Goal: Find specific page/section: Find specific page/section

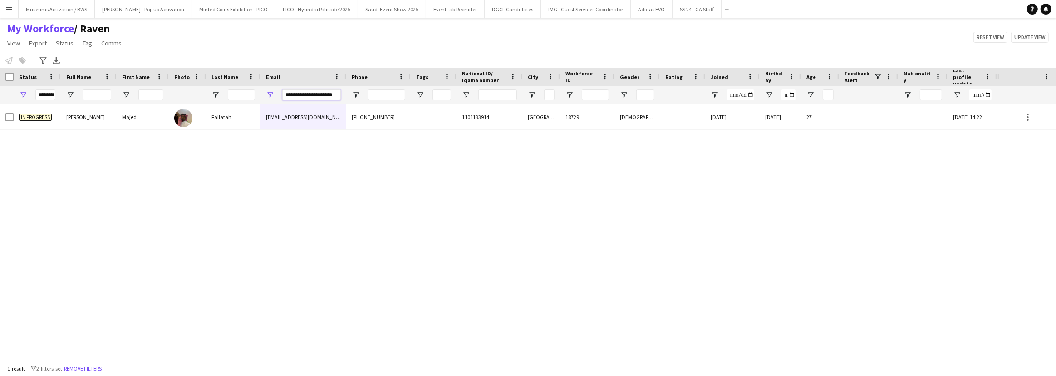
click at [315, 95] on input "**********" at bounding box center [311, 94] width 59 height 11
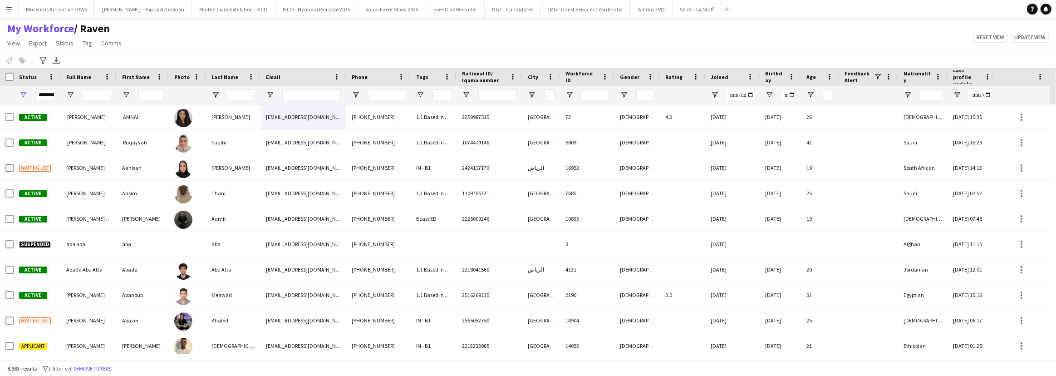
click at [282, 45] on div "My Workforce / Raven View Views Default view [PERSON_NAME] [PERSON_NAME] [PERSO…" at bounding box center [528, 37] width 1056 height 31
click at [94, 94] on input "Full Name Filter Input" at bounding box center [97, 94] width 29 height 11
click at [146, 49] on div "My Workforce / Raven View Views Default view [PERSON_NAME] [PERSON_NAME] [PERSO…" at bounding box center [528, 37] width 1056 height 31
drag, startPoint x: 129, startPoint y: 45, endPoint x: 136, endPoint y: 48, distance: 6.9
click at [136, 48] on div "My Workforce / Raven View Views Default view [PERSON_NAME] [PERSON_NAME] [PERSO…" at bounding box center [528, 37] width 1056 height 31
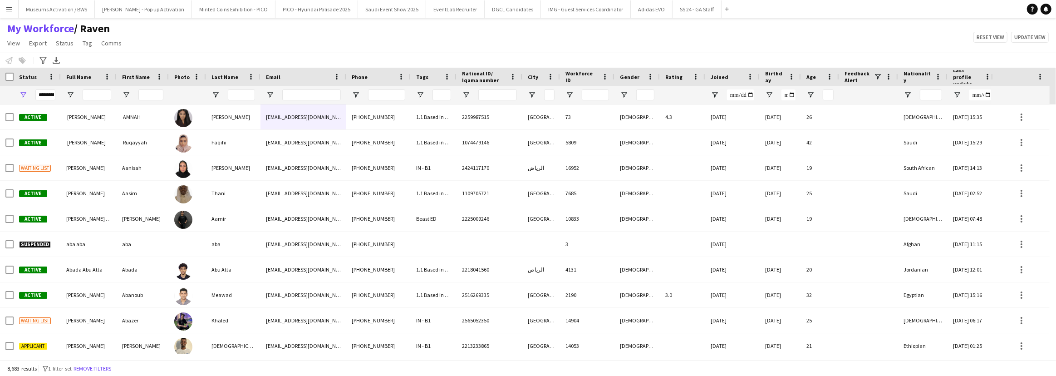
click at [136, 47] on div "My Workforce / Raven View Views Default view [PERSON_NAME] [PERSON_NAME] [PERSO…" at bounding box center [528, 37] width 1056 height 31
drag, startPoint x: 136, startPoint y: 47, endPoint x: 5, endPoint y: 31, distance: 132.1
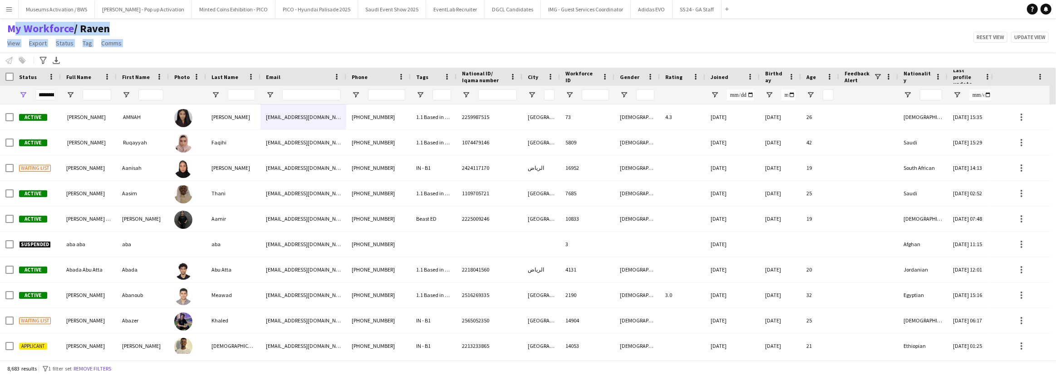
click at [5, 31] on div "My Workforce / Raven View Views Default view [PERSON_NAME] [PERSON_NAME] [PERSO…" at bounding box center [528, 37] width 1056 height 31
click at [217, 54] on div "Notify workforce Add to tag Select at least one crew to tag him or her. Advance…" at bounding box center [528, 60] width 1056 height 15
drag, startPoint x: 455, startPoint y: 77, endPoint x: 450, endPoint y: 82, distance: 7.1
click at [450, 82] on div at bounding box center [451, 77] width 4 height 18
click at [456, 35] on div "My Workforce / Raven View Views Default view [PERSON_NAME] [PERSON_NAME] [PERSO…" at bounding box center [528, 37] width 1056 height 31
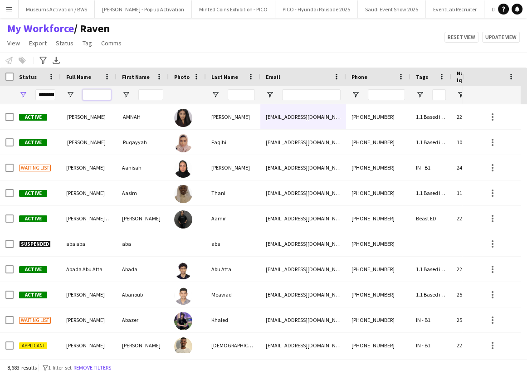
click at [87, 97] on input "Full Name Filter Input" at bounding box center [97, 94] width 29 height 11
click at [23, 97] on span "Open Filter Menu" at bounding box center [23, 95] width 8 height 8
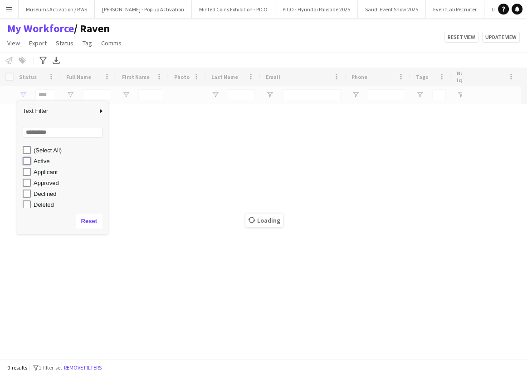
type input "**********"
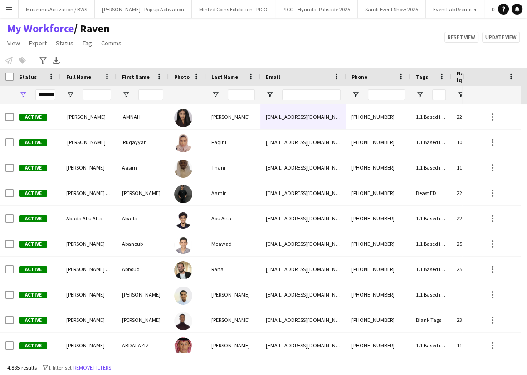
click at [142, 57] on div "Notify workforce Add to tag Select at least one crew to tag him or her. Advance…" at bounding box center [263, 60] width 527 height 15
click at [425, 96] on div at bounding box center [431, 95] width 41 height 18
click at [420, 95] on span "Open Filter Menu" at bounding box center [420, 95] width 8 height 8
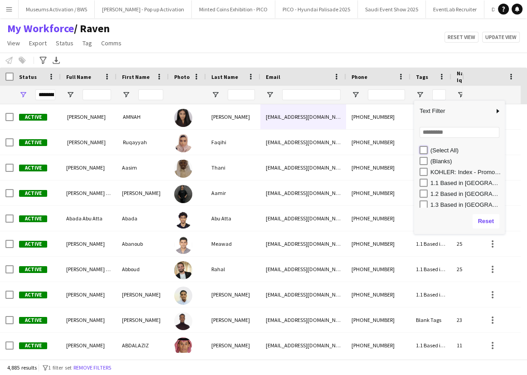
type input "***"
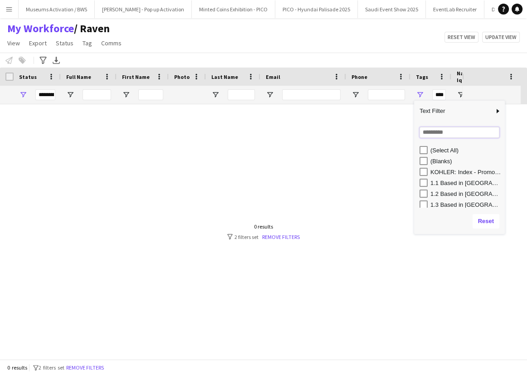
click at [430, 133] on input "Search filter values" at bounding box center [460, 132] width 80 height 11
type input "**"
click at [428, 160] on div "1.1 Based in [GEOGRAPHIC_DATA]" at bounding box center [462, 161] width 85 height 11
type input "**********"
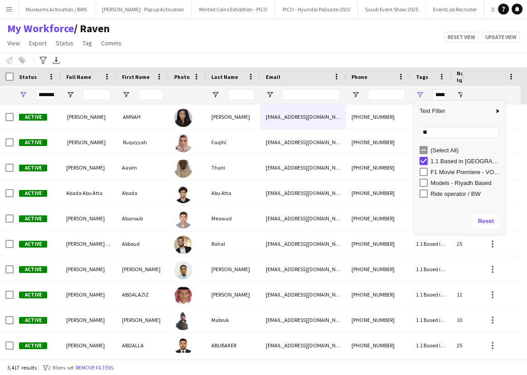
click at [394, 54] on div "Notify workforce Add to tag Select at least one crew to tag him or her. Advance…" at bounding box center [263, 60] width 527 height 15
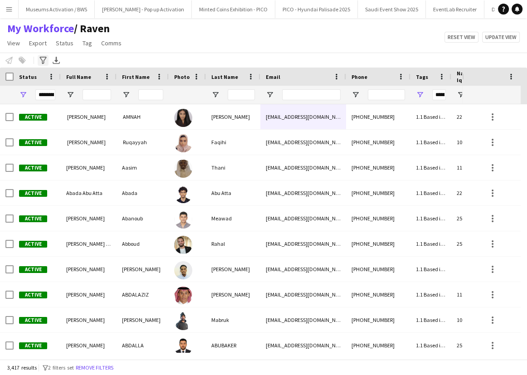
click at [45, 61] on icon "Advanced filters" at bounding box center [42, 60] width 7 height 7
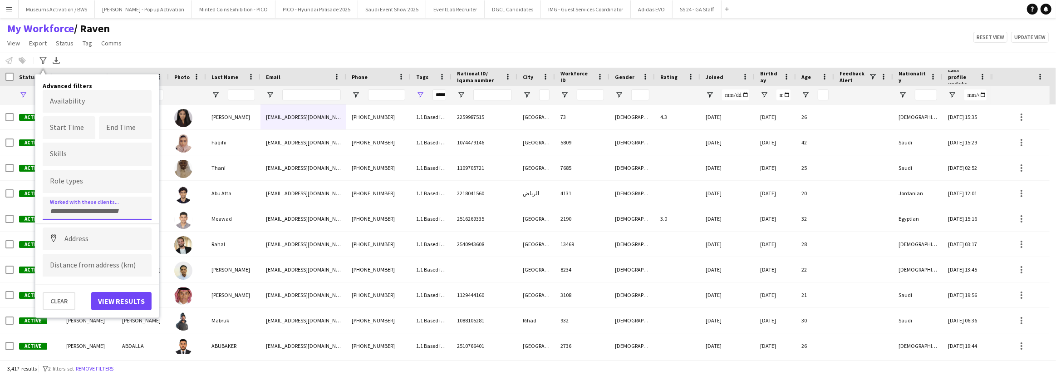
click at [116, 207] on input "Type to search clients..." at bounding box center [97, 211] width 94 height 8
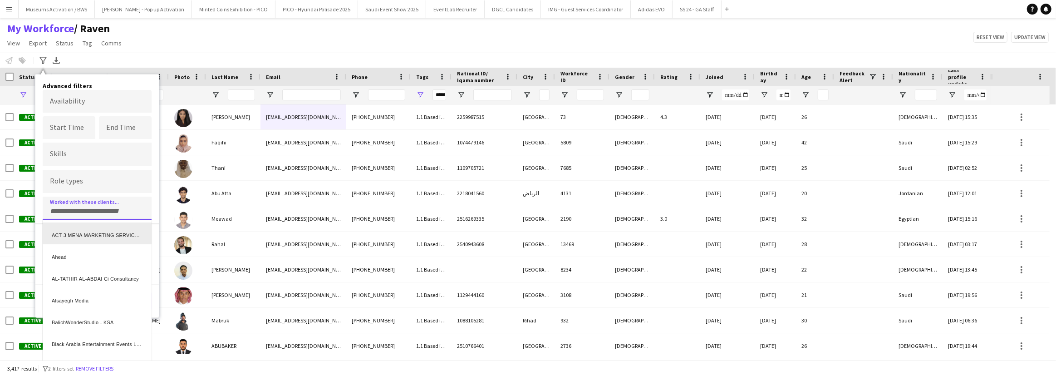
click at [106, 235] on div "ACT 3 MENA MARKETING SERVICES L.L.C" at bounding box center [97, 233] width 109 height 22
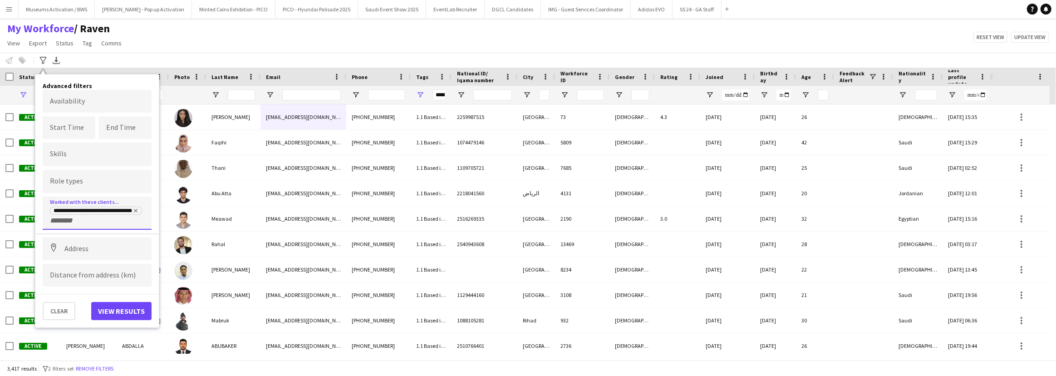
click at [113, 222] on div "**********" at bounding box center [97, 214] width 94 height 19
click at [74, 222] on input "+ Client" at bounding box center [69, 220] width 39 height 8
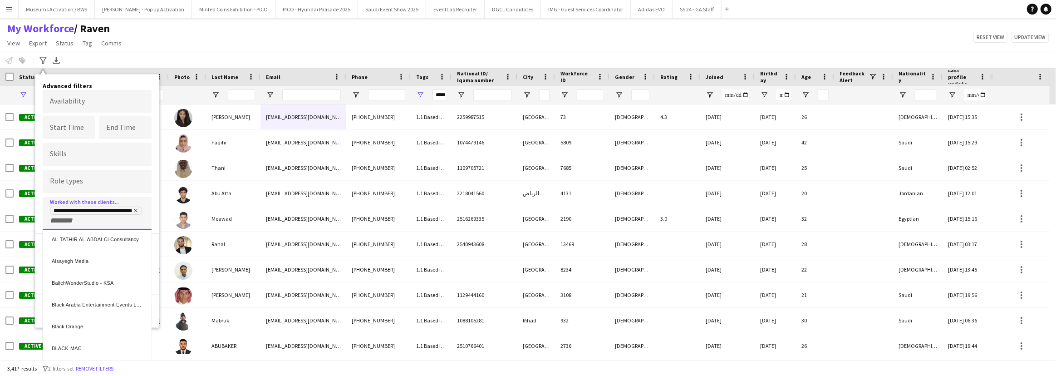
scroll to position [41, 0]
click at [72, 244] on div "Alsayegh Media" at bounding box center [97, 246] width 109 height 22
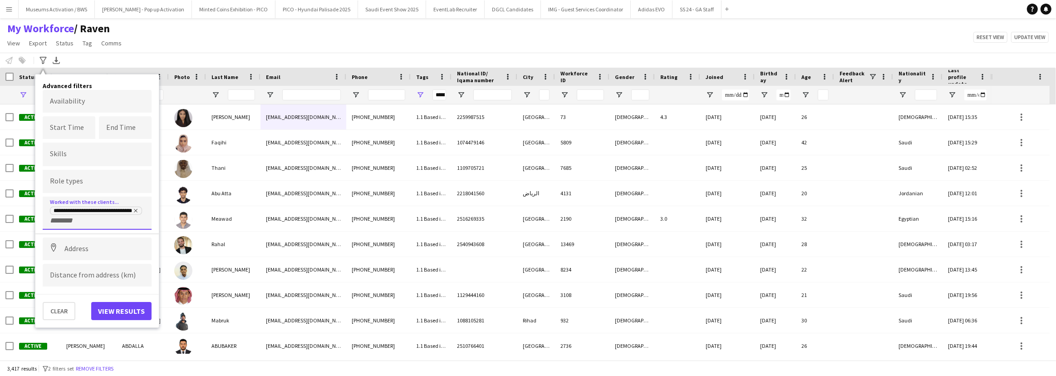
scroll to position [0, 0]
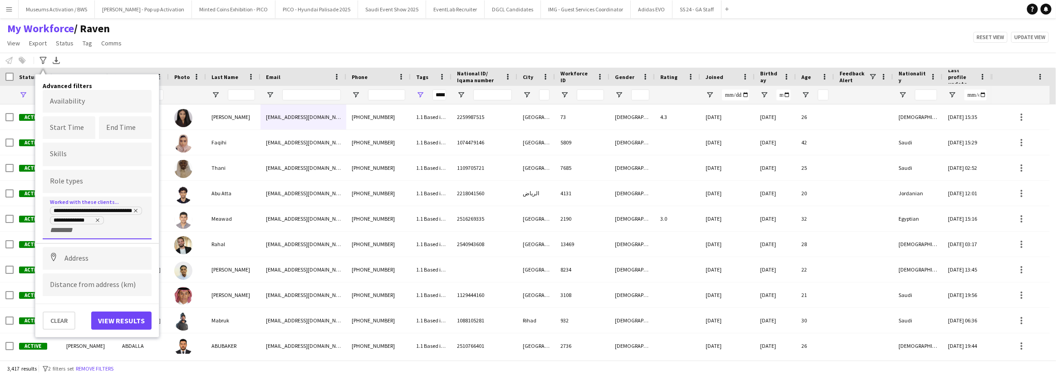
click at [55, 230] on input "+ Client" at bounding box center [69, 230] width 39 height 8
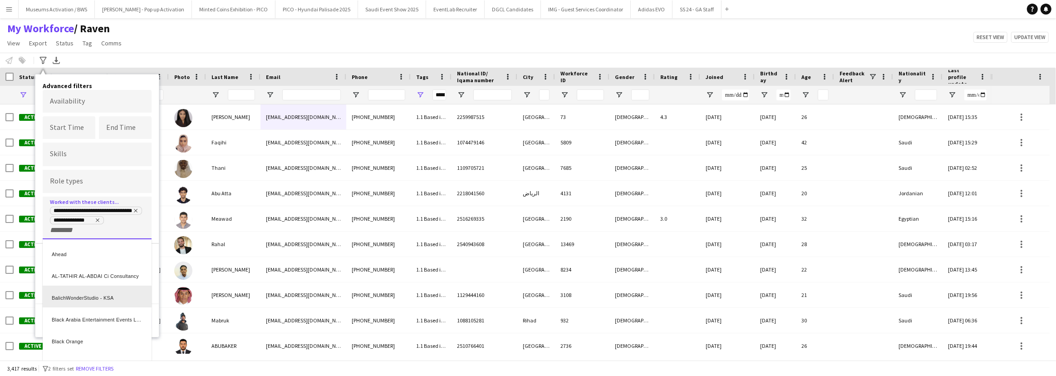
click at [69, 296] on div "BalichWonderStudio - KSA" at bounding box center [97, 296] width 109 height 22
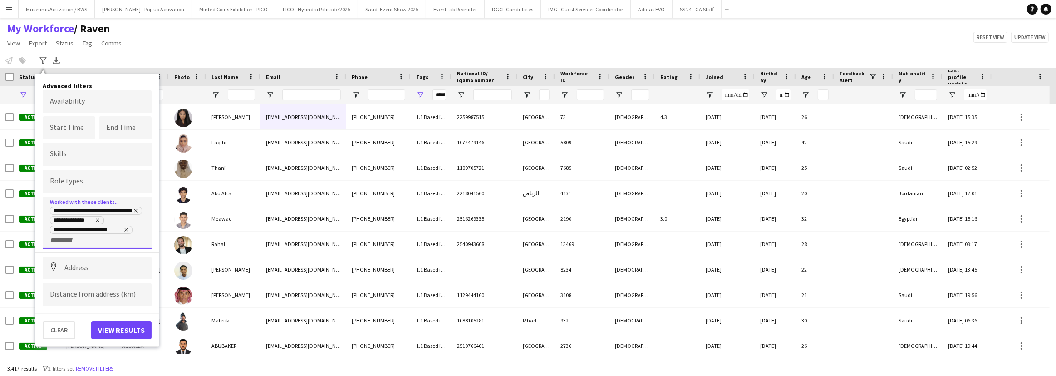
click at [57, 240] on input "+ Client" at bounding box center [69, 240] width 39 height 8
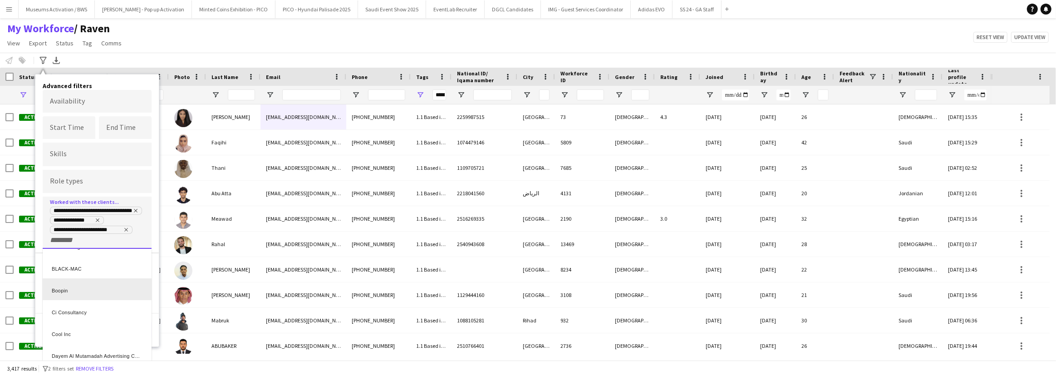
scroll to position [123, 0]
click at [73, 291] on div "Cool Inc" at bounding box center [97, 291] width 109 height 22
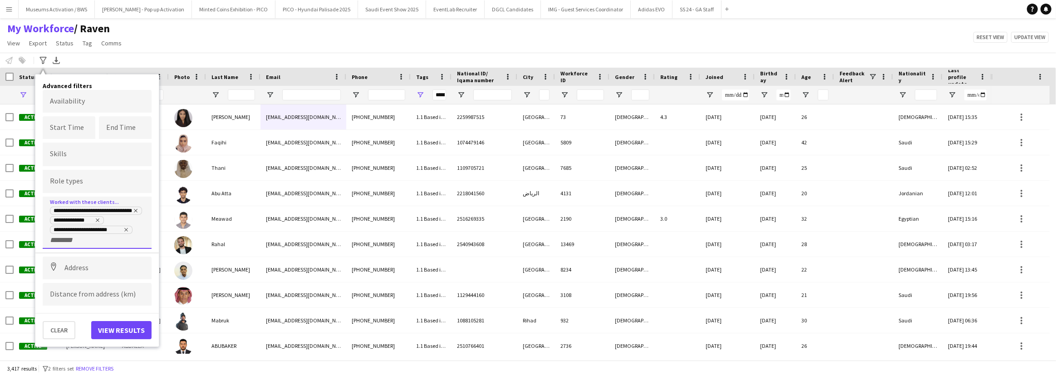
scroll to position [0, 0]
click at [94, 237] on input "+ Client" at bounding box center [108, 240] width 39 height 8
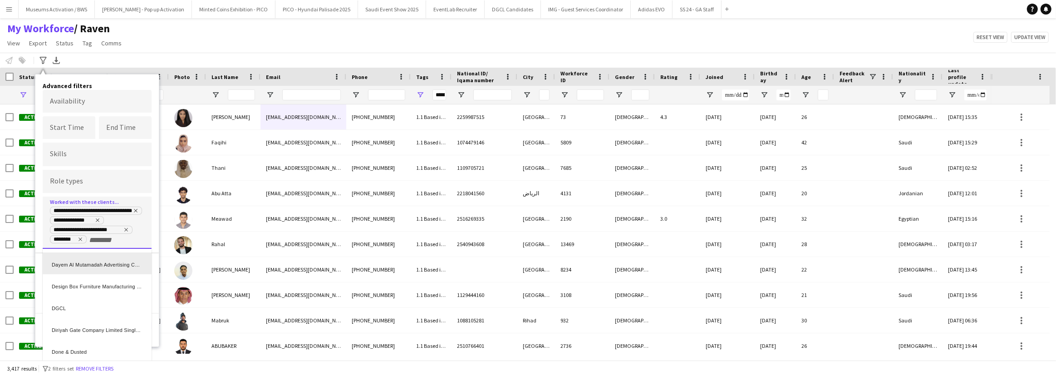
scroll to position [165, 0]
click at [64, 287] on div "DGCL" at bounding box center [97, 294] width 109 height 22
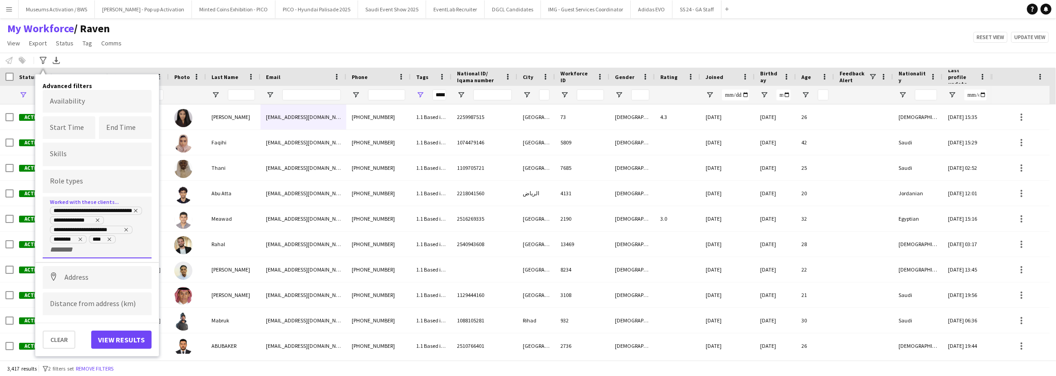
scroll to position [0, 0]
click at [59, 249] on input "+ Client" at bounding box center [69, 249] width 39 height 8
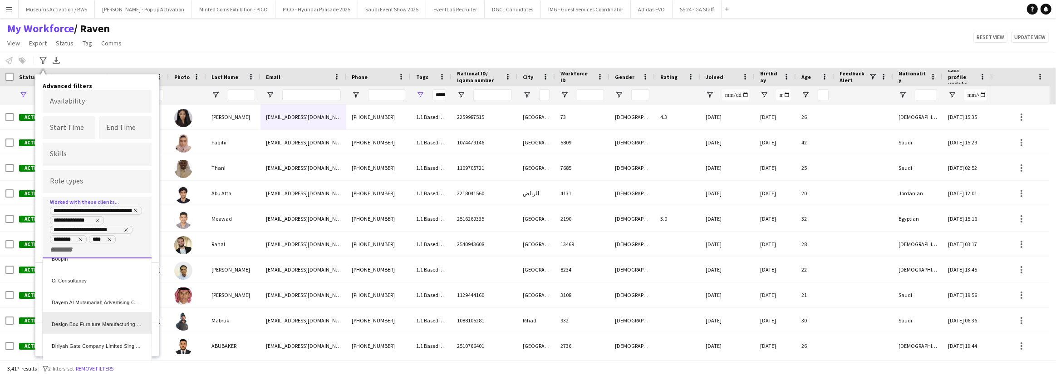
scroll to position [165, 0]
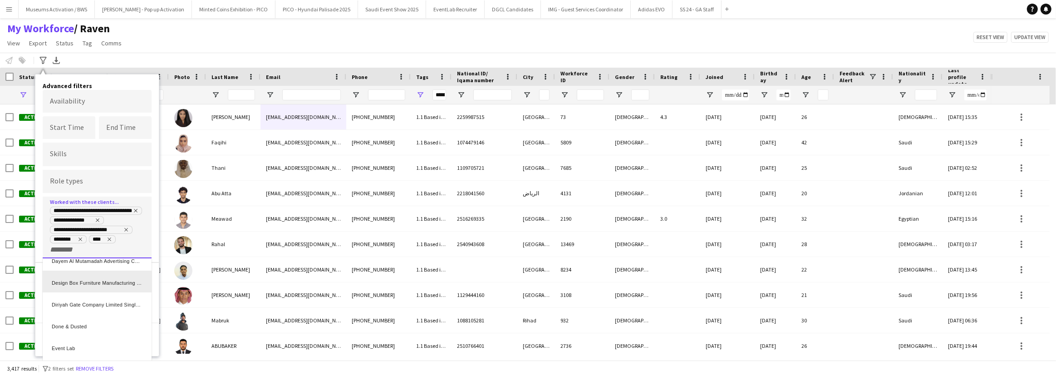
click at [75, 276] on div "Design Box Furniture Manufacturing LLC" at bounding box center [97, 281] width 109 height 22
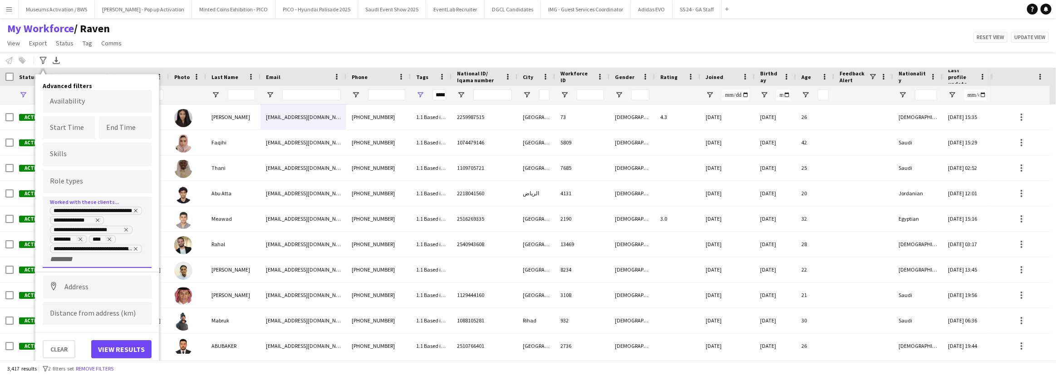
scroll to position [0, 0]
click at [62, 261] on input "+ Client" at bounding box center [69, 259] width 39 height 8
click at [77, 289] on div "Diriyah Gate Company Limited Single Shareholder Company" at bounding box center [97, 291] width 109 height 22
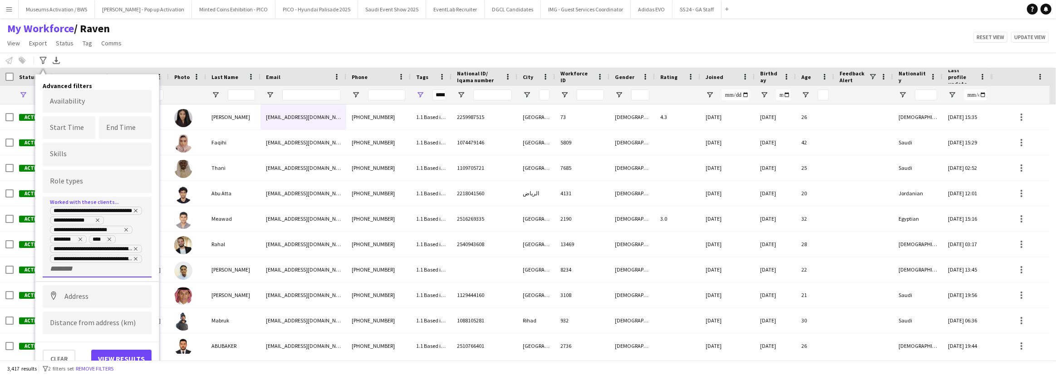
click at [64, 269] on input "+ Client" at bounding box center [69, 268] width 39 height 8
drag, startPoint x: 63, startPoint y: 303, endPoint x: 64, endPoint y: 298, distance: 5.0
click at [63, 303] on div "Done & Dusted" at bounding box center [97, 300] width 109 height 22
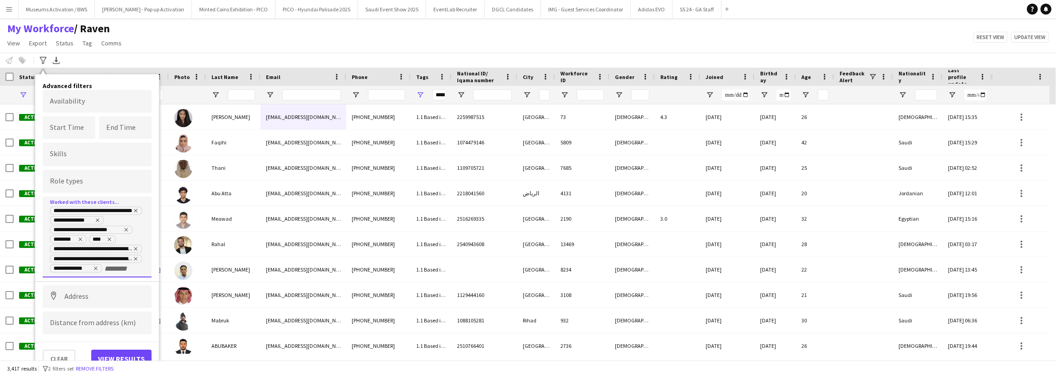
click at [105, 270] on input "+ Client" at bounding box center [123, 268] width 39 height 8
click at [90, 320] on div "[PERSON_NAME] FZ-LLC" at bounding box center [97, 324] width 109 height 22
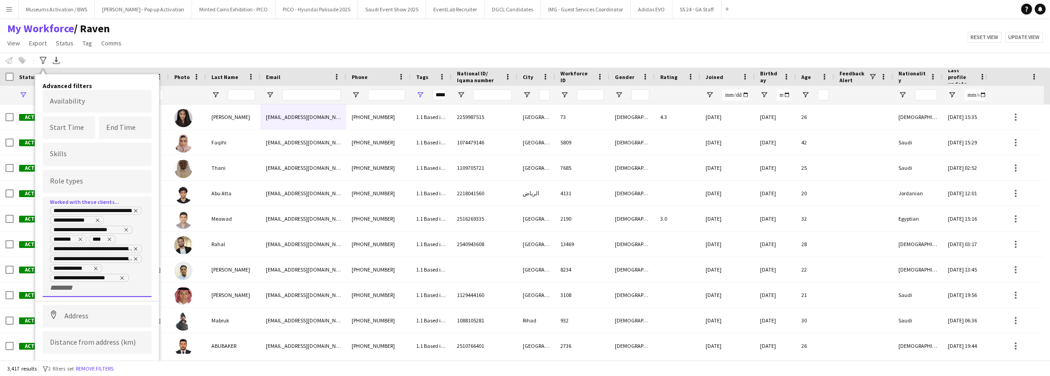
scroll to position [0, 0]
click at [56, 288] on input "+ Client" at bounding box center [69, 288] width 39 height 8
click at [82, 310] on div "HQ Events" at bounding box center [97, 308] width 109 height 22
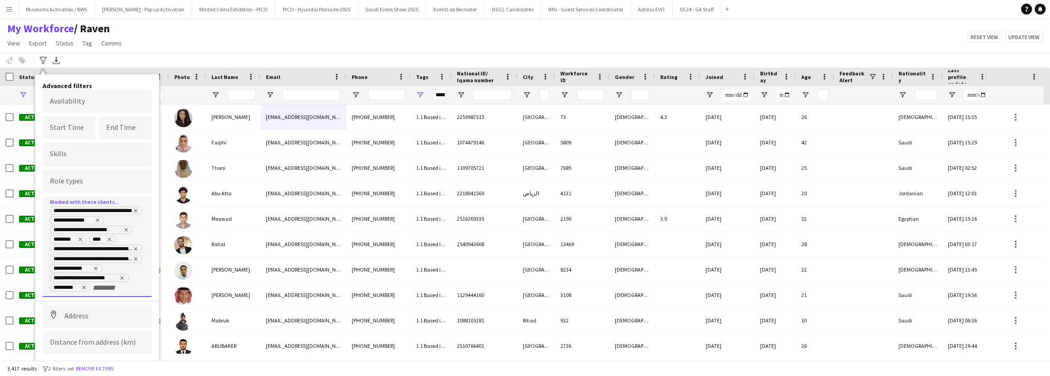
click at [93, 288] on input "+ Client" at bounding box center [112, 288] width 39 height 8
click at [81, 328] on div "Nightowl FZE" at bounding box center [97, 339] width 109 height 22
click at [65, 296] on input "+ Client" at bounding box center [69, 297] width 39 height 8
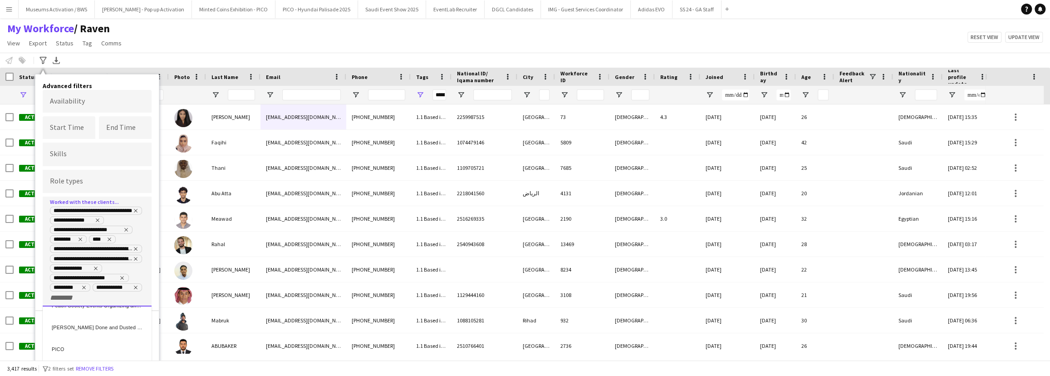
scroll to position [536, 0]
click at [98, 331] on div "PICO" at bounding box center [97, 329] width 109 height 22
click at [85, 297] on input "+ Client" at bounding box center [97, 297] width 39 height 8
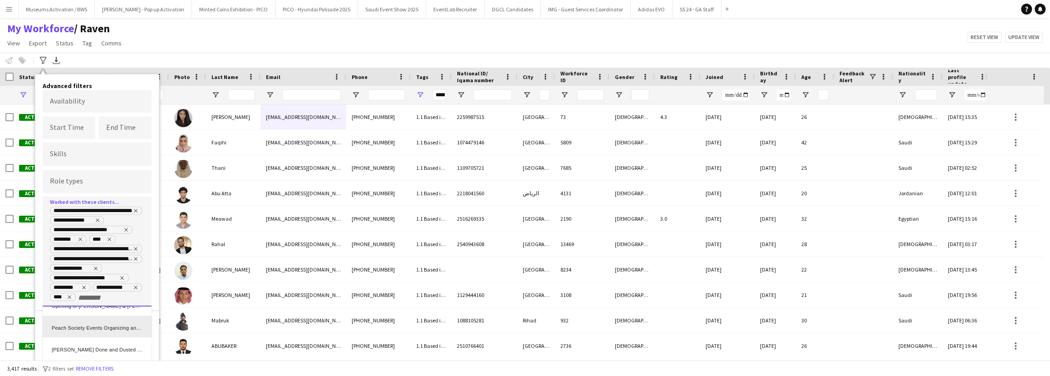
click at [83, 328] on div "Peach Society Events Organizing and Managing LLC" at bounding box center [97, 326] width 109 height 22
click at [80, 318] on input "+ Client" at bounding box center [69, 317] width 39 height 8
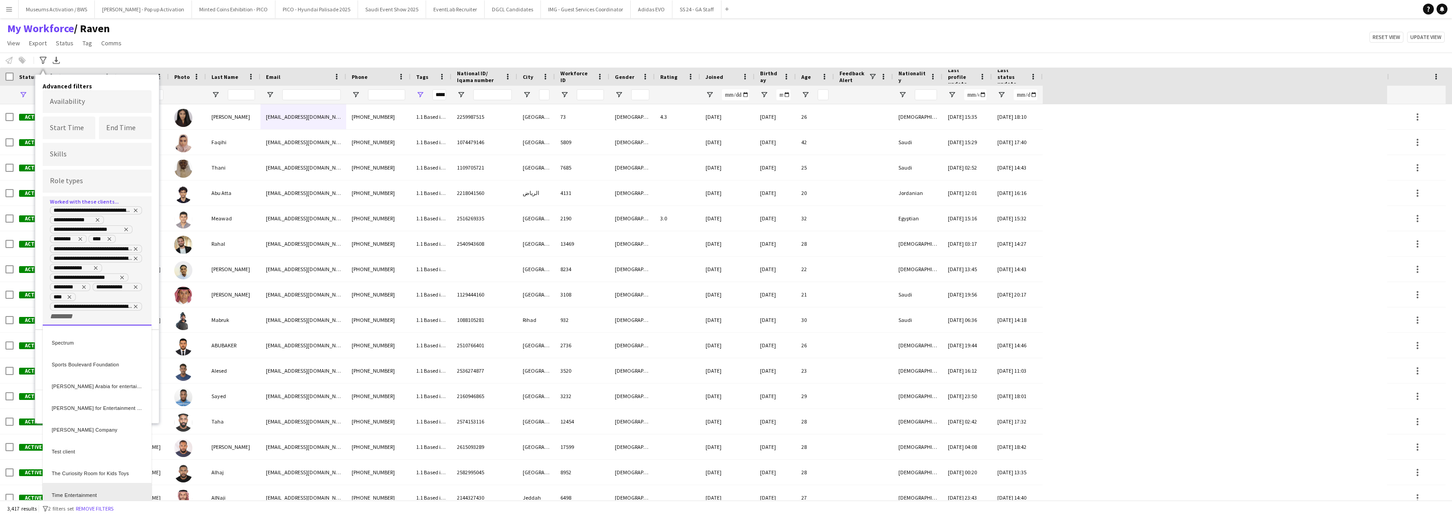
click at [105, 375] on div "Time Entertainment" at bounding box center [97, 494] width 109 height 22
click at [64, 325] on input "+ Client" at bounding box center [69, 326] width 39 height 8
click at [92, 375] on div "Pico Arabia Limited" at bounding box center [97, 418] width 109 height 22
click at [59, 339] on div "**********" at bounding box center [97, 270] width 109 height 148
click at [60, 332] on input "+ Client" at bounding box center [69, 336] width 39 height 8
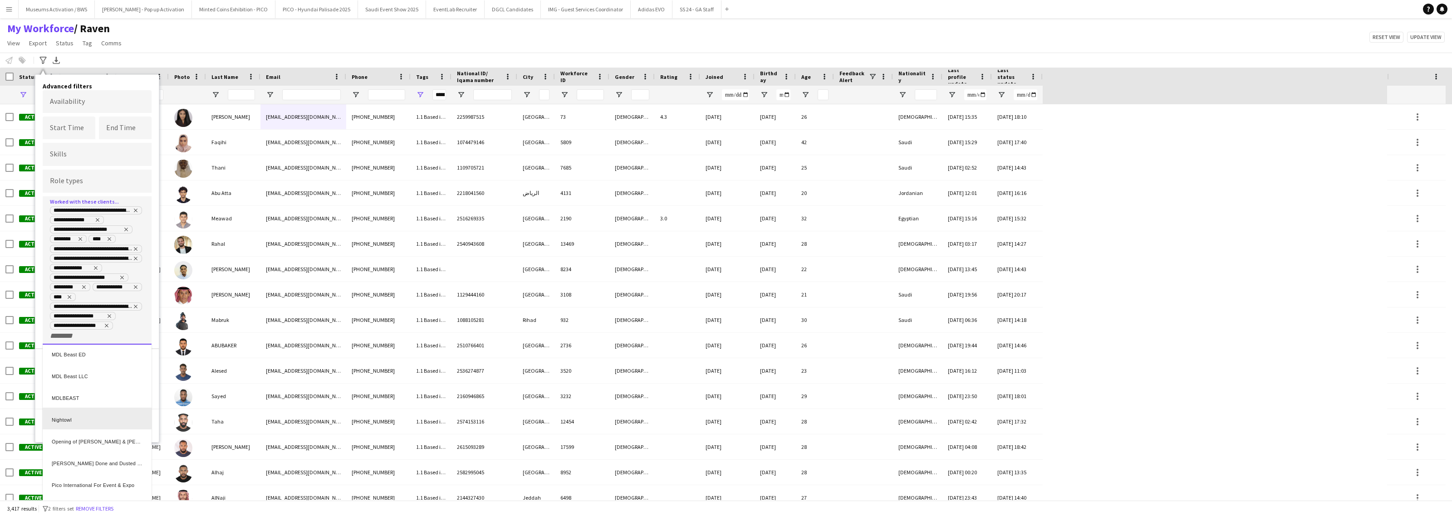
click at [96, 375] on div "Nightowl" at bounding box center [97, 419] width 109 height 22
click at [103, 333] on input "+ Client" at bounding box center [111, 336] width 39 height 8
click at [94, 375] on div "[PERSON_NAME] Report" at bounding box center [97, 392] width 109 height 22
click at [79, 348] on div "**********" at bounding box center [97, 275] width 109 height 158
click at [67, 347] on input "+ Client" at bounding box center [69, 346] width 39 height 8
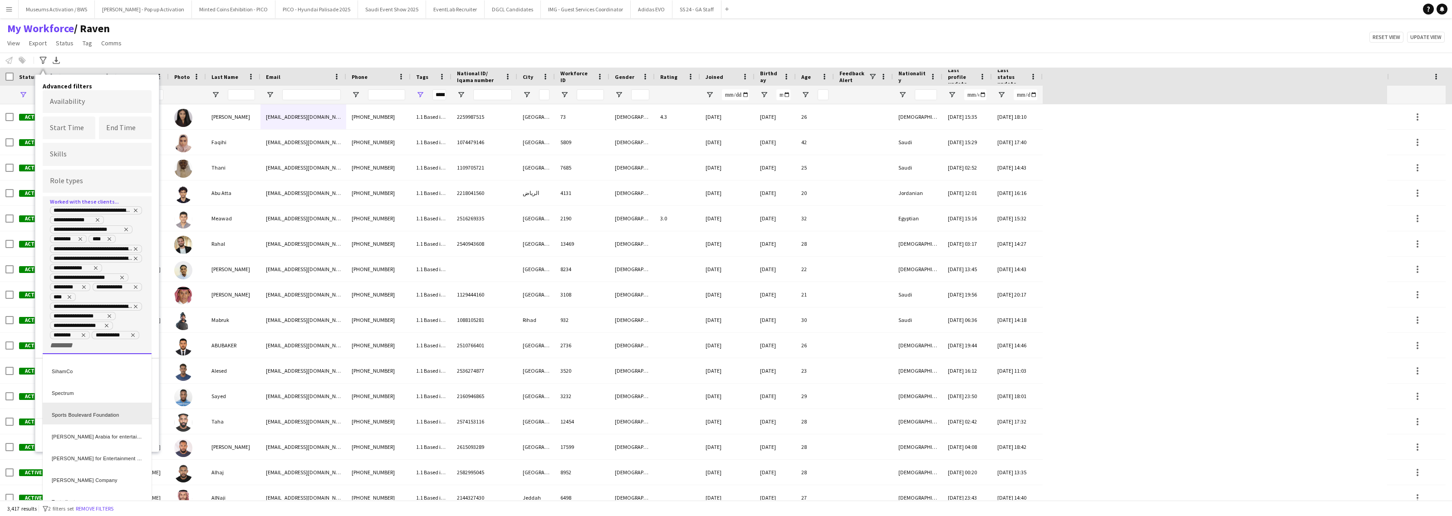
click at [150, 303] on div at bounding box center [726, 258] width 1452 height 516
click at [125, 375] on button "View results" at bounding box center [121, 435] width 60 height 18
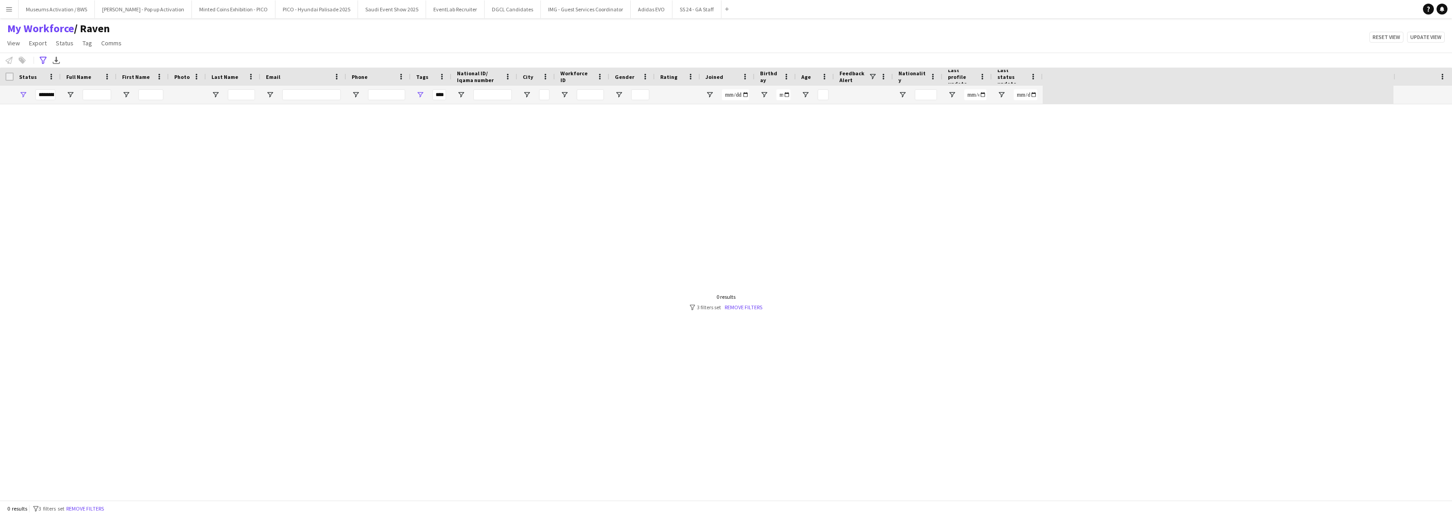
type input "**********"
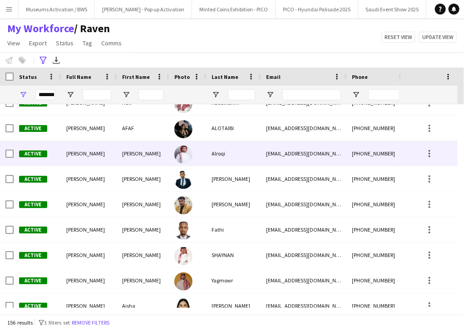
scroll to position [508, 0]
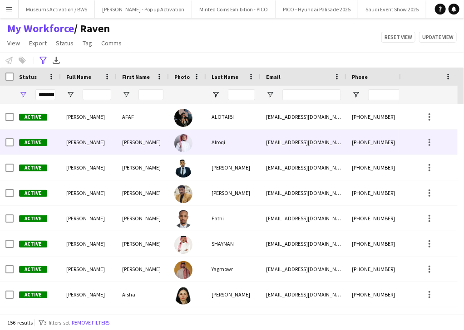
click at [91, 153] on div "[PERSON_NAME]" at bounding box center [89, 142] width 56 height 25
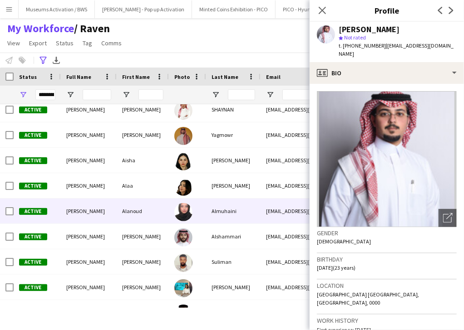
scroll to position [653, 0]
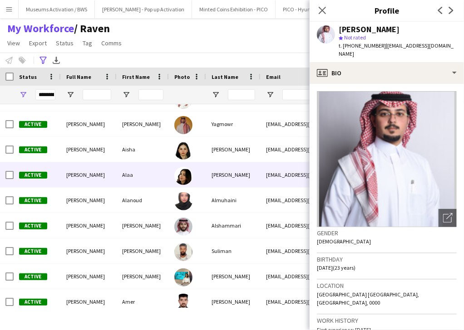
click at [98, 179] on div "[PERSON_NAME]" at bounding box center [89, 174] width 56 height 25
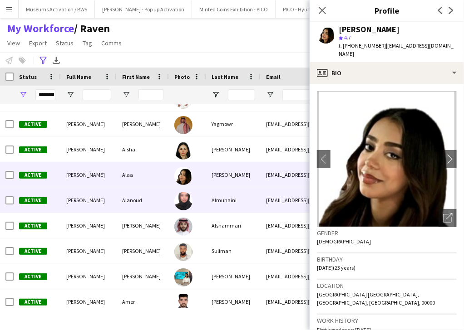
click at [117, 201] on div "Alanoud" at bounding box center [143, 200] width 52 height 25
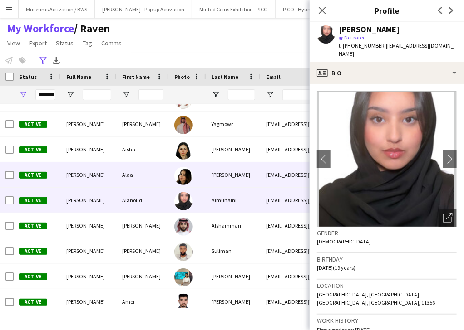
click at [123, 181] on div "Alaa" at bounding box center [143, 174] width 52 height 25
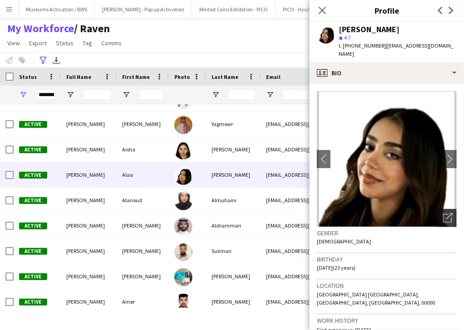
click at [444, 213] on icon "Open photos pop-in" at bounding box center [448, 218] width 10 height 10
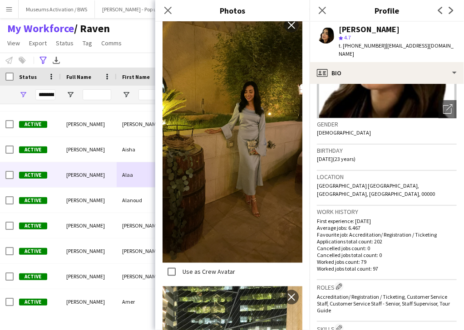
scroll to position [472, 0]
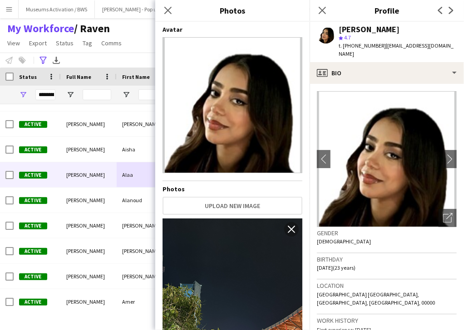
click at [362, 29] on div "[PERSON_NAME]" at bounding box center [368, 29] width 61 height 8
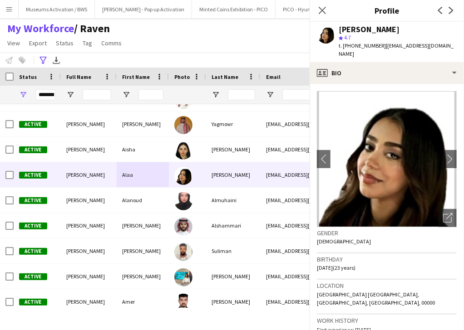
click at [362, 29] on div "[PERSON_NAME]" at bounding box center [368, 29] width 61 height 8
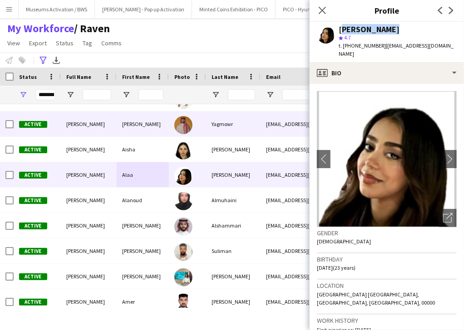
copy div "[PERSON_NAME]"
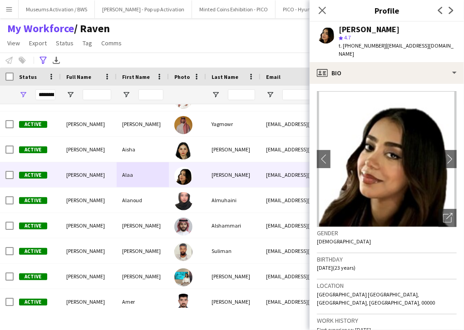
click at [365, 44] on span "t. [PHONE_NUMBER]" at bounding box center [361, 45] width 47 height 7
copy span "966535892792"
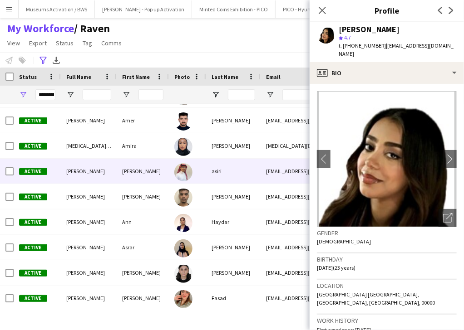
click at [161, 171] on div "[PERSON_NAME]" at bounding box center [143, 171] width 52 height 25
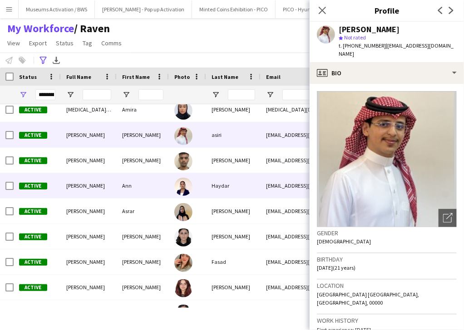
click at [161, 189] on div "Ann" at bounding box center [143, 185] width 52 height 25
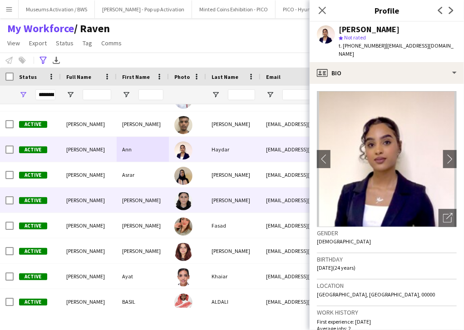
scroll to position [933, 0]
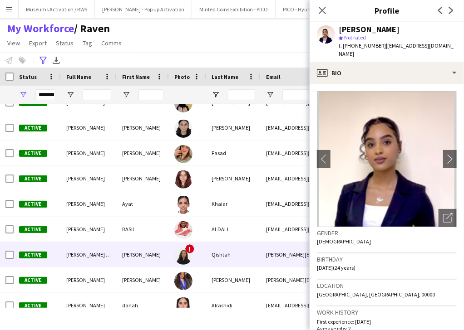
click at [88, 252] on span "[PERSON_NAME] Qishtah" at bounding box center [95, 254] width 59 height 7
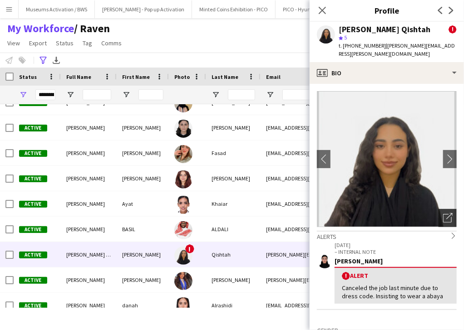
click at [443, 213] on icon "Open photos pop-in" at bounding box center [448, 218] width 10 height 10
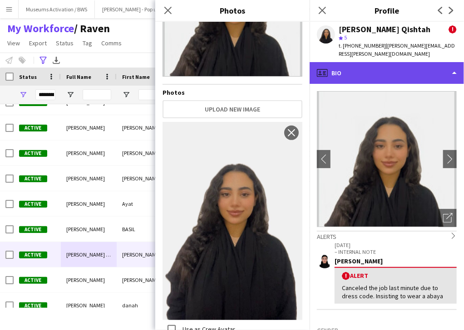
click at [349, 62] on div "profile Bio" at bounding box center [386, 73] width 154 height 22
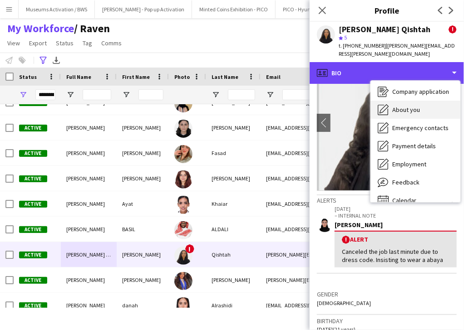
scroll to position [31, 0]
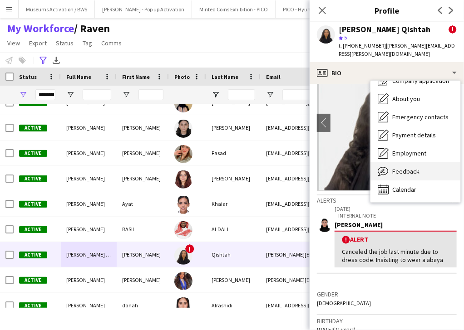
click at [403, 167] on div "Feedback Feedback" at bounding box center [415, 171] width 90 height 18
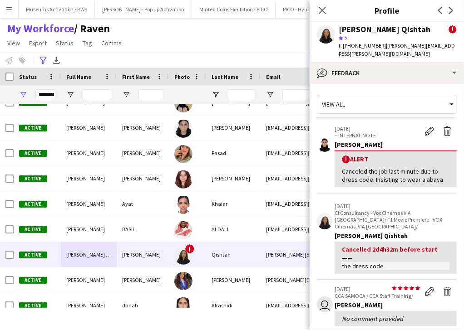
scroll to position [36, 0]
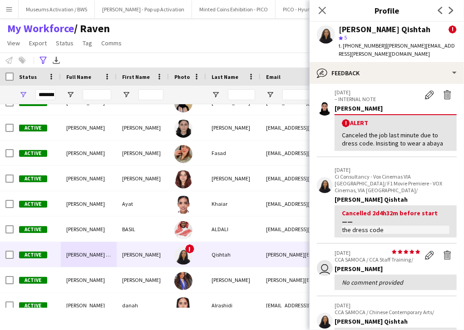
click at [387, 131] on div "Canceled the job last minute due to dress code. Insisting to wear a abaya" at bounding box center [396, 139] width 108 height 16
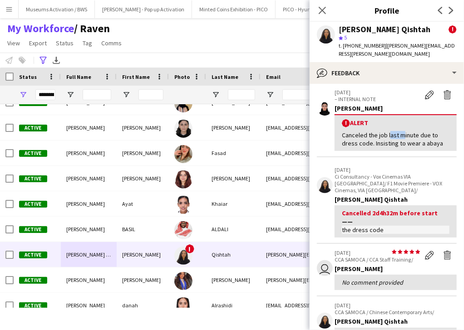
click at [387, 131] on div "Canceled the job last minute due to dress code. Insisting to wear a abaya" at bounding box center [396, 139] width 108 height 16
click at [395, 173] on p "Ci Consultancy - Vox Cinemas VIA [GEOGRAPHIC_DATA]/ F1 Movie Premiere - VOX Cin…" at bounding box center [395, 183] width 122 height 20
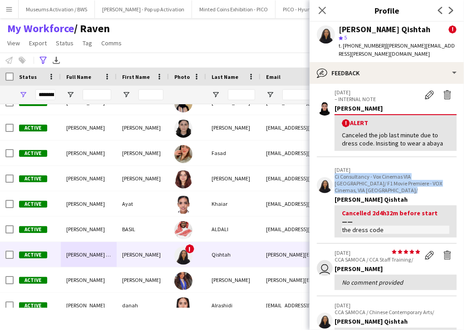
click at [395, 173] on p "Ci Consultancy - Vox Cinemas VIA [GEOGRAPHIC_DATA]/ F1 Movie Premiere - VOX Cin…" at bounding box center [395, 183] width 122 height 20
click at [395, 196] on div "[PERSON_NAME] Qishtah" at bounding box center [395, 200] width 122 height 8
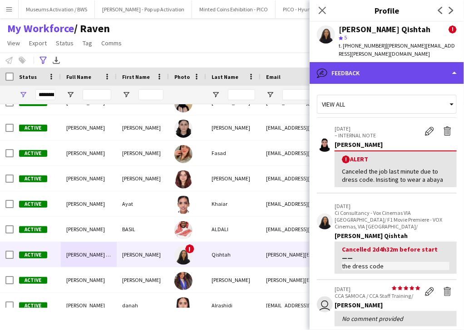
click at [411, 72] on div "bubble-pencil Feedback" at bounding box center [386, 73] width 154 height 22
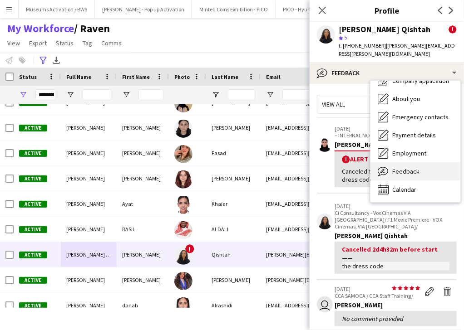
click at [404, 167] on span "Feedback" at bounding box center [405, 171] width 27 height 8
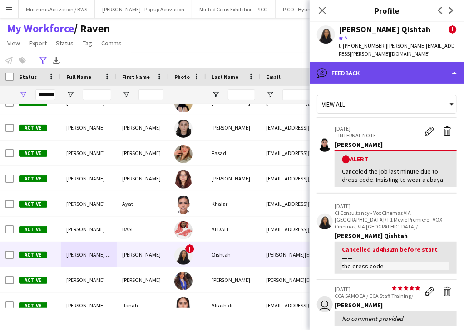
click at [399, 65] on div "bubble-pencil Feedback" at bounding box center [386, 73] width 154 height 22
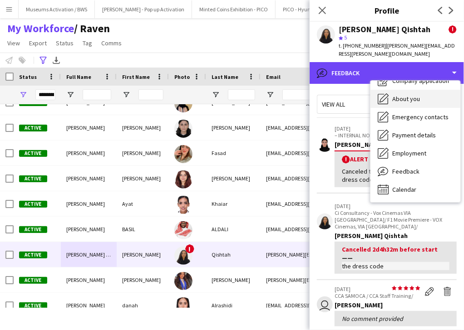
scroll to position [0, 0]
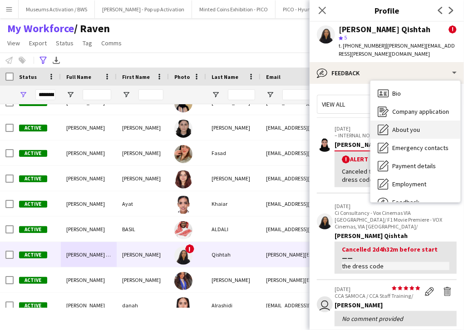
click at [405, 85] on div "Bio Bio" at bounding box center [415, 93] width 90 height 18
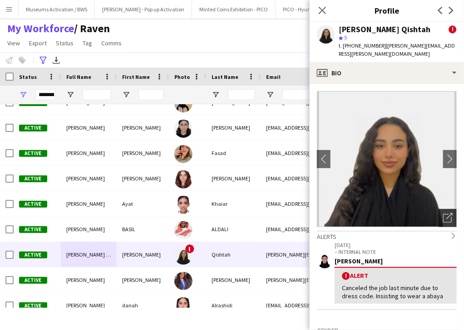
click at [446, 213] on icon "Open photos pop-in" at bounding box center [448, 218] width 10 height 10
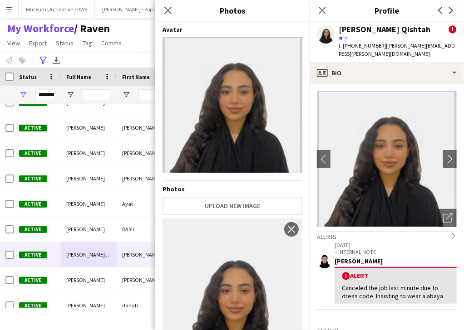
scroll to position [97, 0]
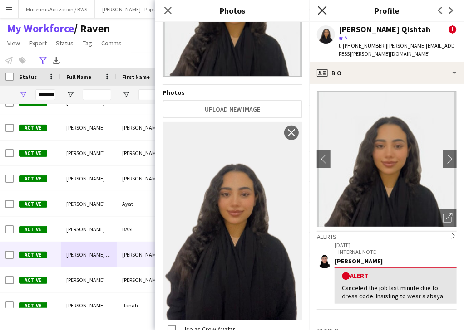
click at [321, 10] on icon at bounding box center [322, 10] width 9 height 9
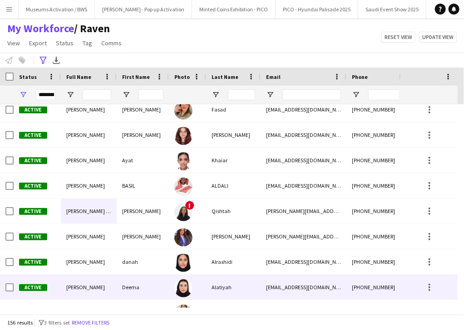
scroll to position [1089, 0]
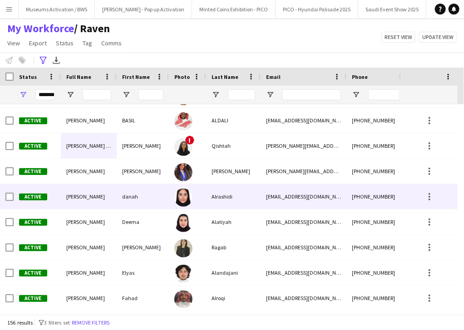
click at [79, 205] on div "[PERSON_NAME]" at bounding box center [89, 196] width 56 height 25
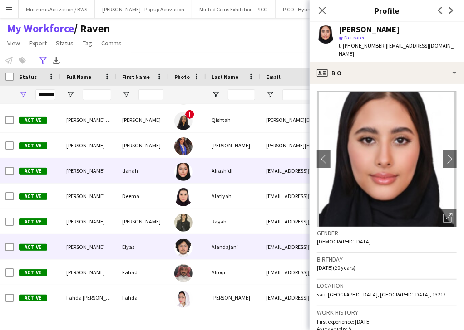
scroll to position [1125, 0]
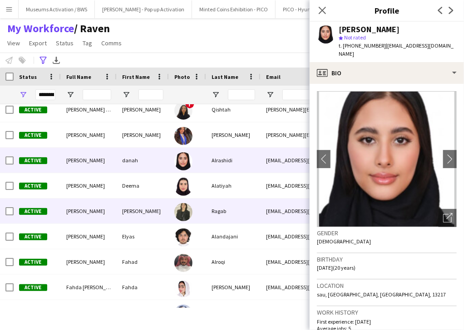
click at [114, 204] on div "[PERSON_NAME]" at bounding box center [89, 211] width 56 height 25
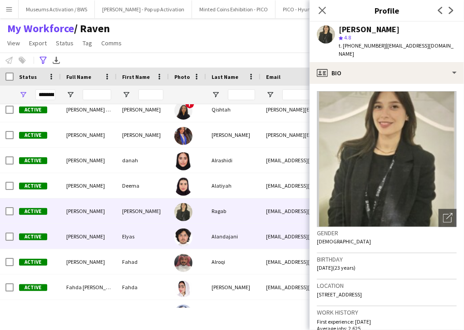
click at [123, 232] on div "Elyas" at bounding box center [143, 236] width 52 height 25
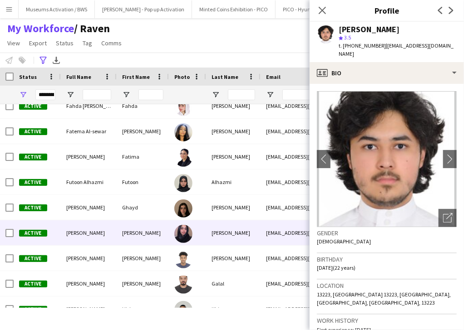
scroll to position [1343, 0]
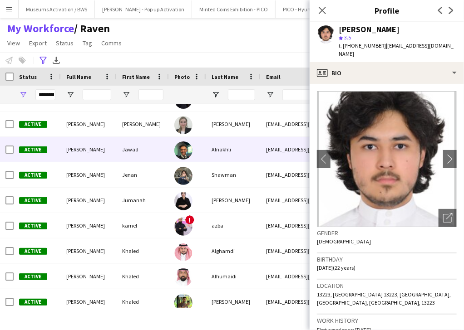
click at [141, 142] on div "Jawad" at bounding box center [143, 149] width 52 height 25
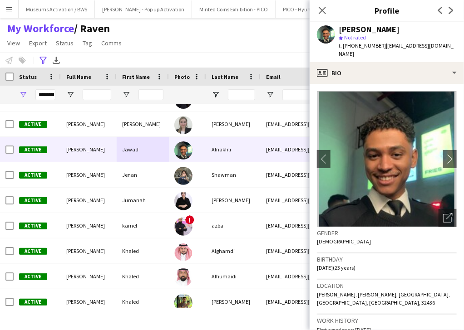
click at [370, 33] on div "[PERSON_NAME]" at bounding box center [368, 29] width 61 height 8
copy div "[PERSON_NAME]"
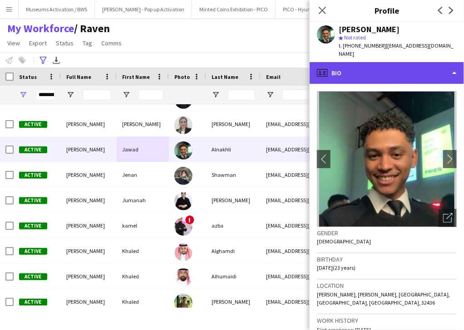
click at [336, 65] on div "profile Bio" at bounding box center [386, 73] width 154 height 22
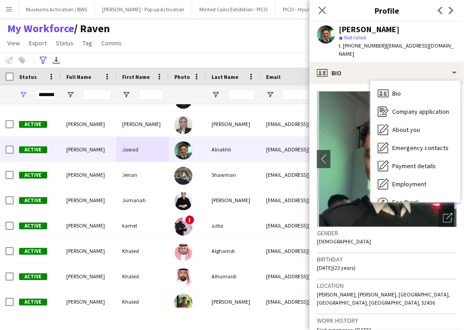
drag, startPoint x: 450, startPoint y: 191, endPoint x: 476, endPoint y: 193, distance: 26.0
drag, startPoint x: 476, startPoint y: 193, endPoint x: 451, endPoint y: 208, distance: 29.3
click at [451, 208] on app-crew-profile-bio "chevron-left chevron-right Open photos pop-in Gender [DEMOGRAPHIC_DATA] Birthda…" at bounding box center [386, 207] width 154 height 246
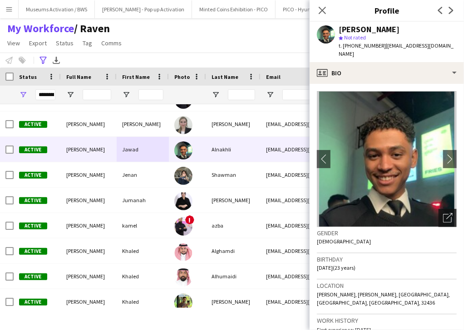
click at [445, 213] on icon "Open photos pop-in" at bounding box center [448, 218] width 10 height 10
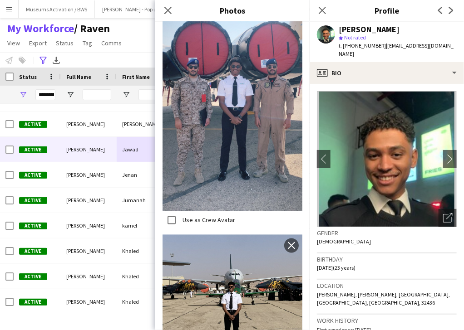
click at [356, 44] on span "t. [PHONE_NUMBER]" at bounding box center [361, 45] width 47 height 7
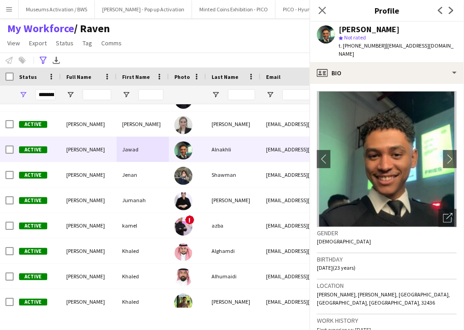
click at [356, 44] on span "t. [PHONE_NUMBER]" at bounding box center [361, 45] width 47 height 7
copy span "966530503655"
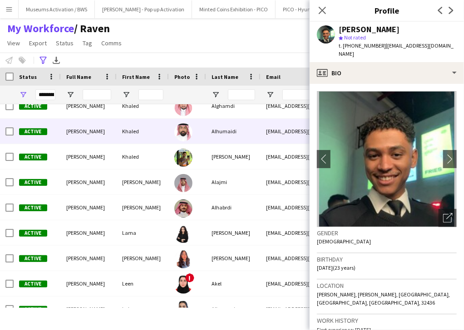
click at [135, 125] on div "Khaled" at bounding box center [143, 131] width 52 height 25
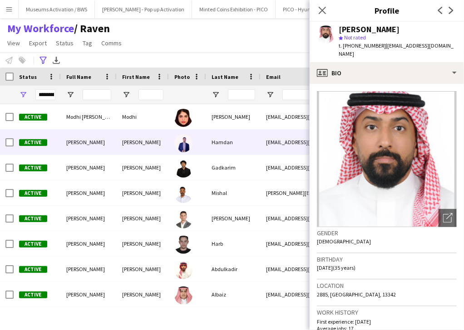
click at [163, 148] on div "[PERSON_NAME]" at bounding box center [143, 142] width 52 height 25
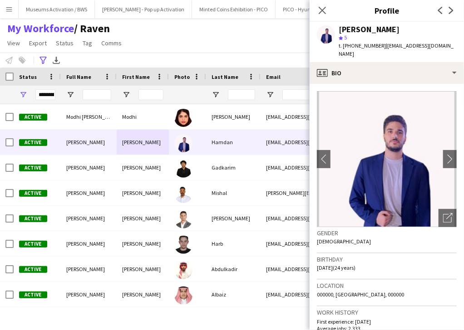
click at [353, 28] on div "[PERSON_NAME]" at bounding box center [368, 29] width 61 height 8
copy div "[PERSON_NAME]"
click at [353, 28] on div "[PERSON_NAME]" at bounding box center [368, 29] width 61 height 8
click at [364, 45] on span "t. [PHONE_NUMBER]" at bounding box center [361, 45] width 47 height 7
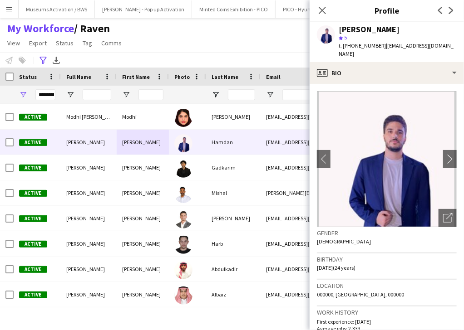
click at [364, 45] on span "t. [PHONE_NUMBER]" at bounding box center [361, 45] width 47 height 7
copy span "966599006181"
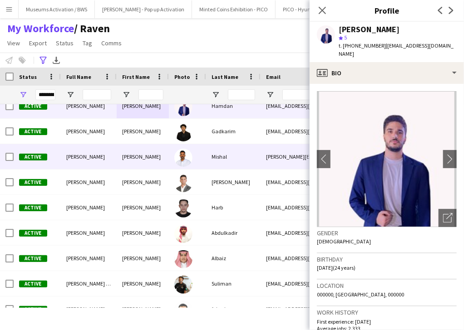
click at [108, 160] on div "[PERSON_NAME]" at bounding box center [89, 156] width 56 height 25
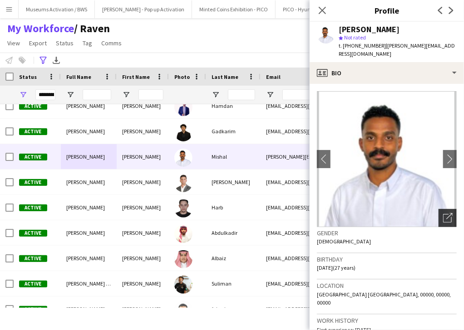
click at [443, 213] on icon "Open photos pop-in" at bounding box center [448, 218] width 10 height 10
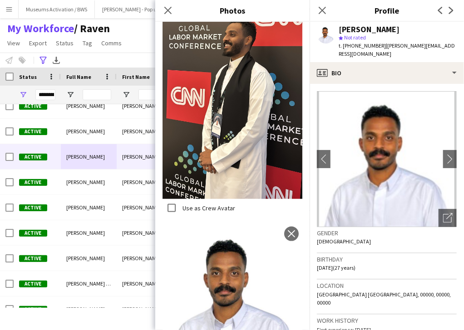
click at [370, 28] on div "[PERSON_NAME]" at bounding box center [368, 29] width 61 height 8
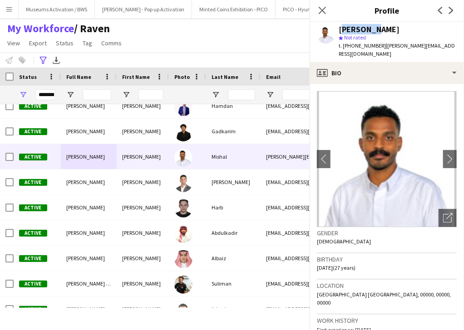
click at [370, 28] on div "[PERSON_NAME]" at bounding box center [368, 29] width 61 height 8
copy div "[PERSON_NAME]"
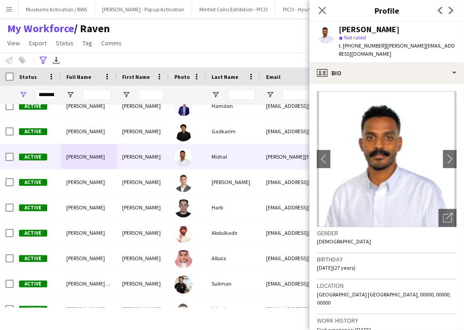
click at [368, 44] on span "t. [PHONE_NUMBER]" at bounding box center [361, 45] width 47 height 7
copy span "966534531692"
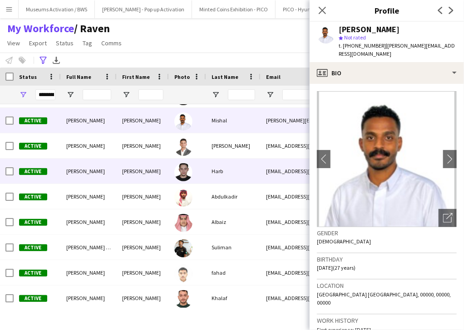
click at [73, 181] on div "[PERSON_NAME]" at bounding box center [89, 171] width 56 height 25
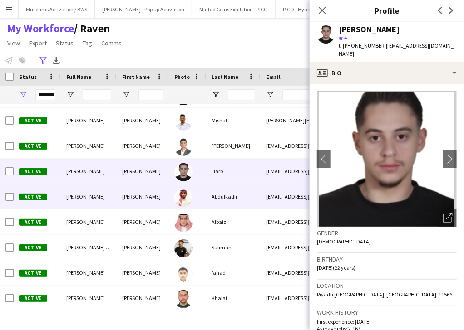
click at [84, 197] on span "[PERSON_NAME]" at bounding box center [85, 196] width 39 height 7
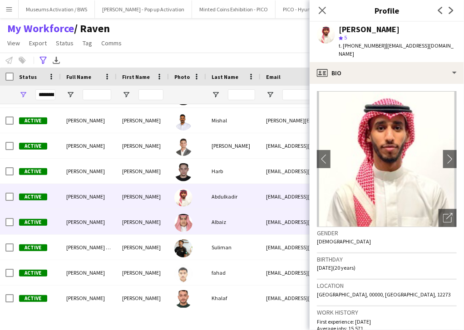
click at [95, 213] on div "[PERSON_NAME]" at bounding box center [89, 222] width 56 height 25
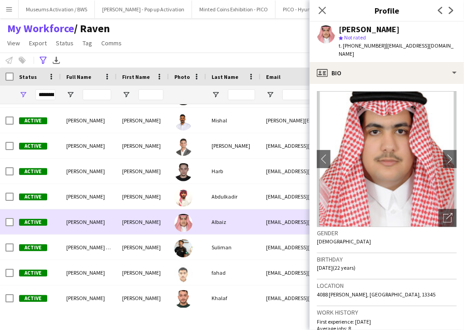
click at [104, 203] on div "[PERSON_NAME]" at bounding box center [89, 196] width 56 height 25
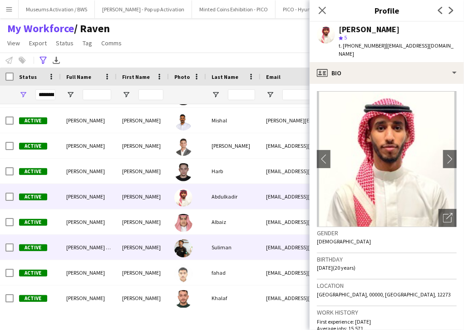
click at [102, 250] on span "[PERSON_NAME] [PERSON_NAME]" at bounding box center [105, 247] width 78 height 7
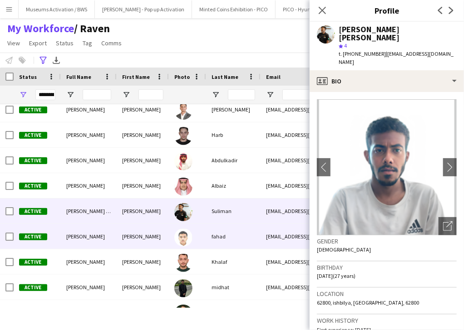
click at [120, 232] on div "[PERSON_NAME]" at bounding box center [143, 236] width 52 height 25
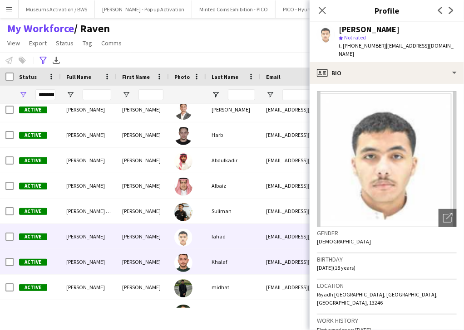
click at [119, 255] on div "[PERSON_NAME]" at bounding box center [143, 261] width 52 height 25
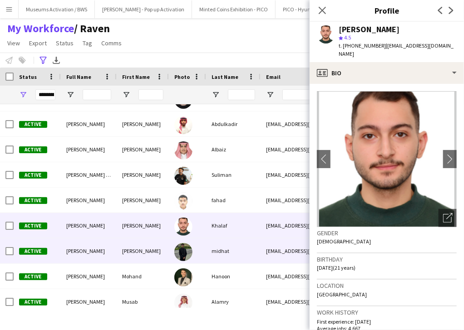
click at [120, 252] on div "[PERSON_NAME]" at bounding box center [143, 251] width 52 height 25
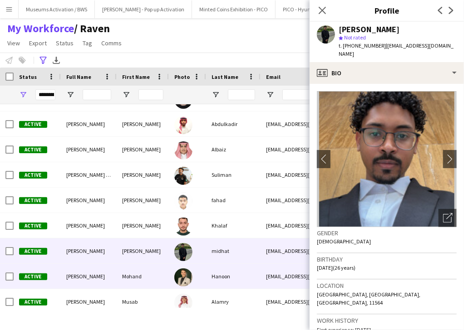
click at [124, 273] on div "Mohand" at bounding box center [143, 276] width 52 height 25
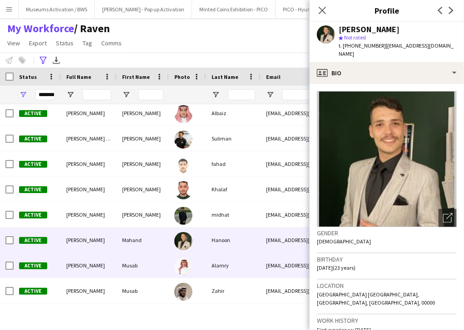
click at [137, 268] on div "Musab" at bounding box center [143, 265] width 52 height 25
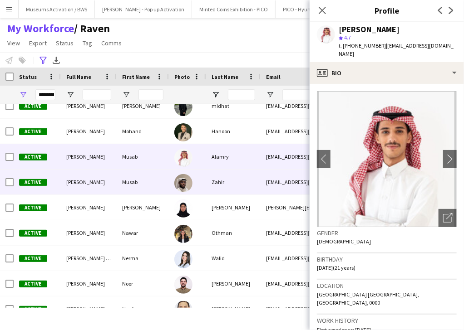
click at [135, 185] on div "Musab" at bounding box center [143, 182] width 52 height 25
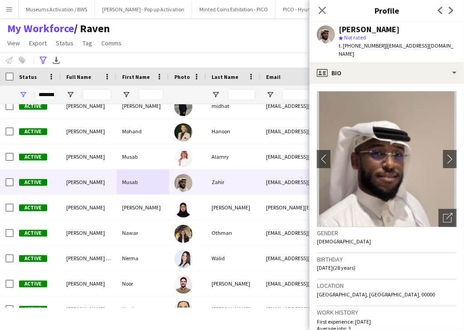
click at [363, 31] on div "[PERSON_NAME]" at bounding box center [368, 29] width 61 height 8
copy div "[PERSON_NAME]"
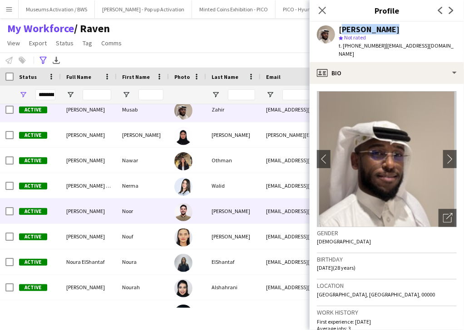
click at [110, 221] on div "[PERSON_NAME]" at bounding box center [89, 211] width 56 height 25
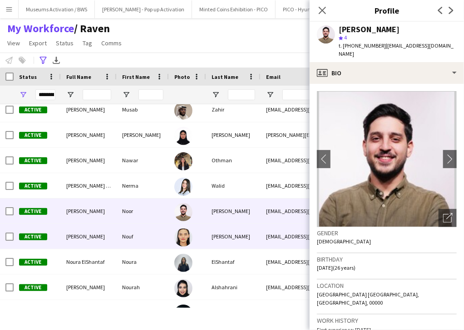
click at [113, 232] on div "[PERSON_NAME]" at bounding box center [89, 236] width 56 height 25
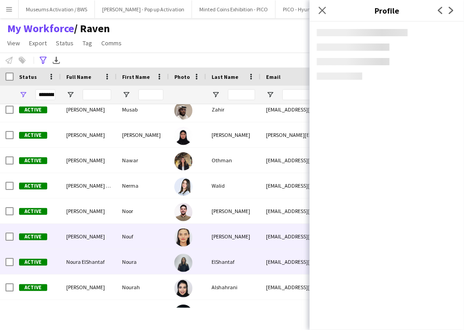
click at [115, 251] on div "Noura ElShantaf" at bounding box center [89, 261] width 56 height 25
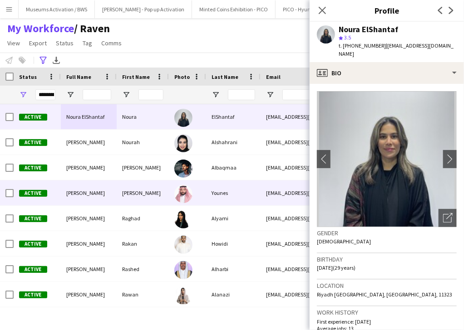
click at [100, 200] on div "[PERSON_NAME]" at bounding box center [89, 193] width 56 height 25
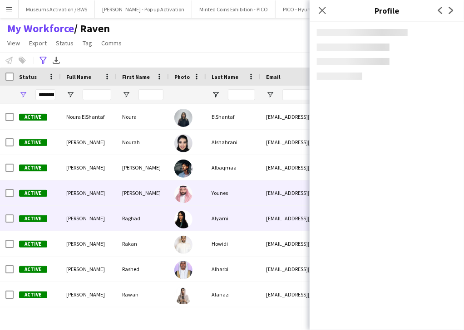
click at [100, 222] on div "[PERSON_NAME]" at bounding box center [89, 218] width 56 height 25
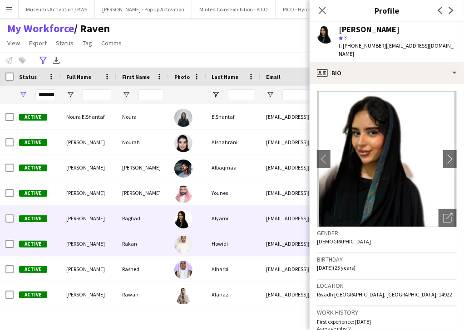
click at [107, 240] on div "[PERSON_NAME]" at bounding box center [89, 243] width 56 height 25
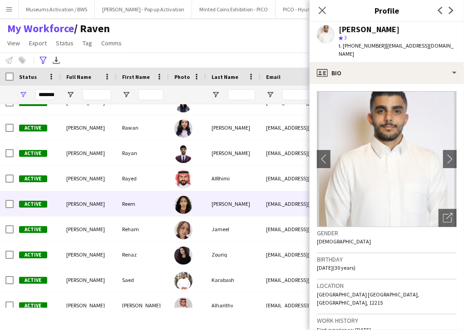
click at [132, 206] on div "Reem" at bounding box center [143, 203] width 52 height 25
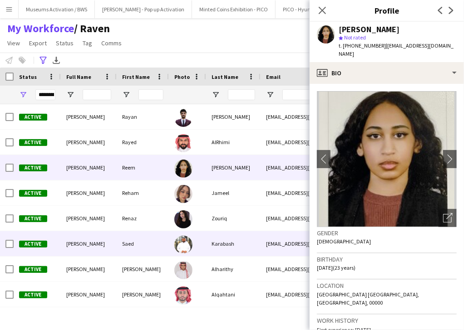
click at [143, 241] on div "Saed" at bounding box center [143, 243] width 52 height 25
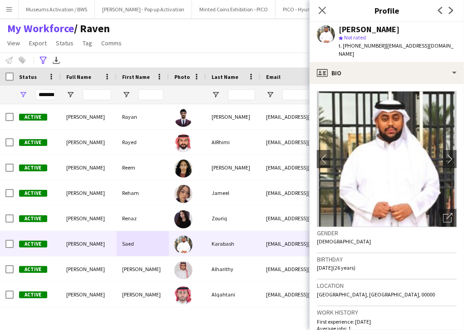
click at [377, 30] on div "[PERSON_NAME]" at bounding box center [368, 29] width 61 height 8
click at [354, 29] on div "[PERSON_NAME]" at bounding box center [368, 29] width 61 height 8
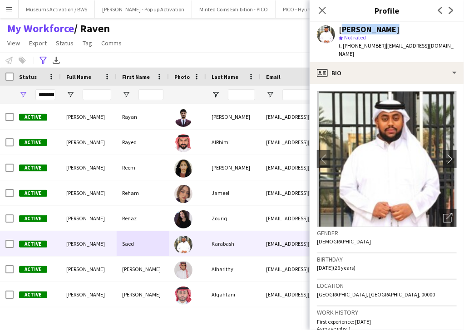
click at [354, 29] on div "[PERSON_NAME]" at bounding box center [368, 29] width 61 height 8
click at [367, 29] on div "[PERSON_NAME]" at bounding box center [368, 29] width 61 height 8
click at [357, 43] on span "t. [PHONE_NUMBER]" at bounding box center [361, 45] width 47 height 7
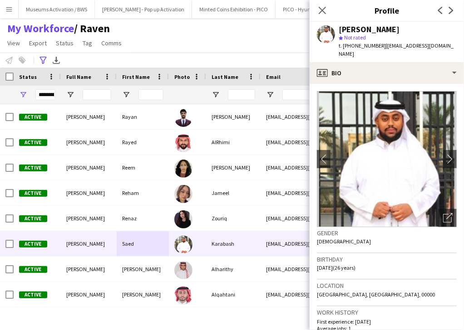
click at [357, 43] on span "t. [PHONE_NUMBER]" at bounding box center [361, 45] width 47 height 7
copy span "966560992813"
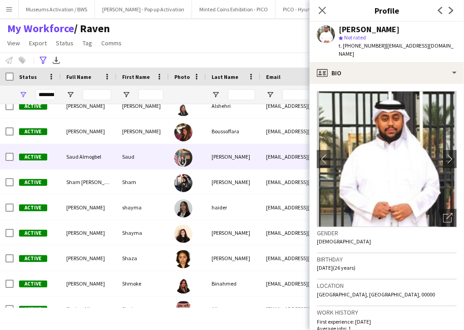
click at [132, 151] on div "Saud" at bounding box center [143, 156] width 52 height 25
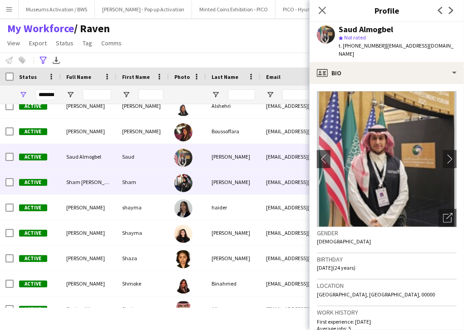
click at [220, 185] on div "[PERSON_NAME]" at bounding box center [233, 182] width 54 height 25
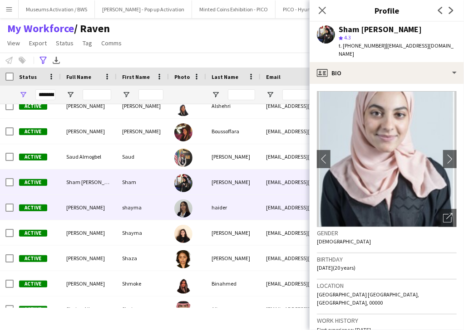
click at [210, 212] on div "haider" at bounding box center [233, 207] width 54 height 25
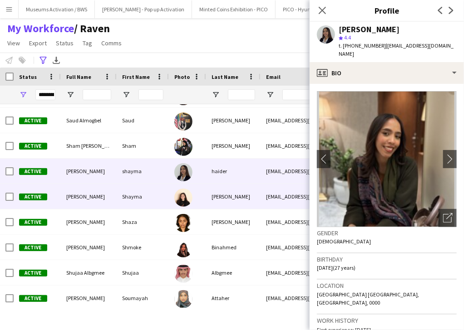
click at [212, 203] on div "[PERSON_NAME]" at bounding box center [233, 196] width 54 height 25
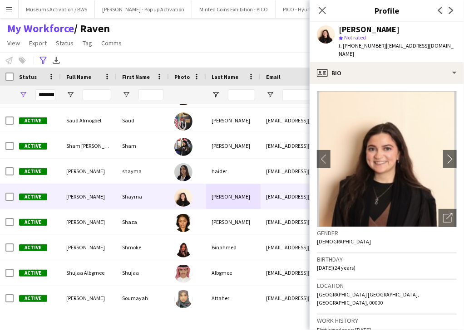
click at [356, 35] on span "Not rated" at bounding box center [355, 37] width 22 height 7
click at [356, 32] on div "[PERSON_NAME]" at bounding box center [368, 29] width 61 height 8
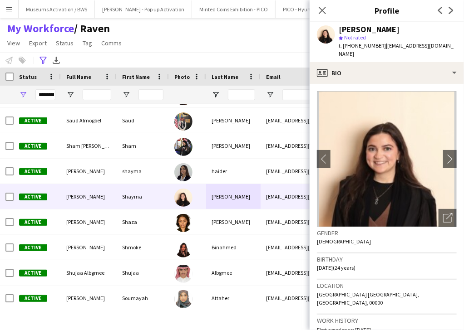
click at [357, 46] on span "t. [PHONE_NUMBER]" at bounding box center [361, 45] width 47 height 7
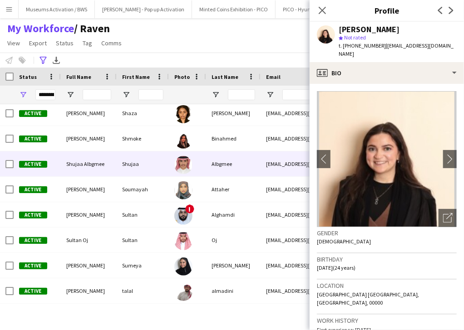
scroll to position [3509, 0]
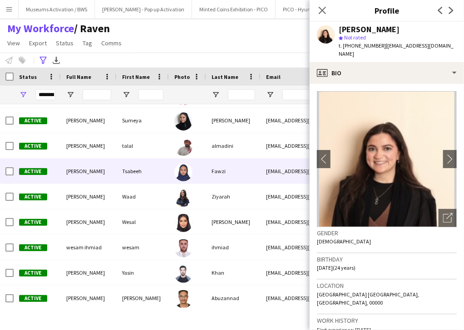
click at [73, 175] on div "[PERSON_NAME]" at bounding box center [89, 171] width 56 height 25
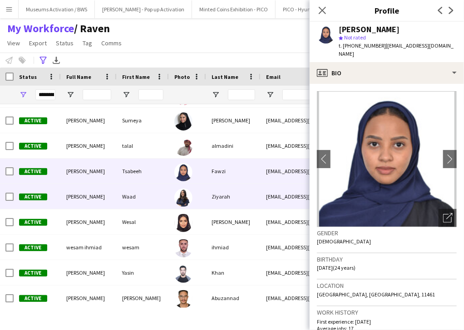
click at [76, 191] on div "[PERSON_NAME]" at bounding box center [89, 196] width 56 height 25
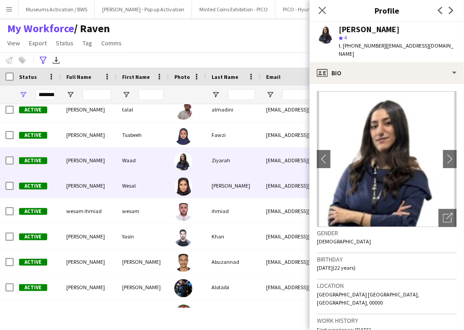
click at [81, 220] on div "wesam ihmiad" at bounding box center [89, 211] width 56 height 25
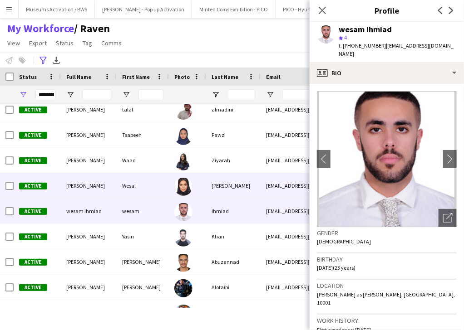
click at [85, 195] on div "[PERSON_NAME]" at bounding box center [89, 185] width 56 height 25
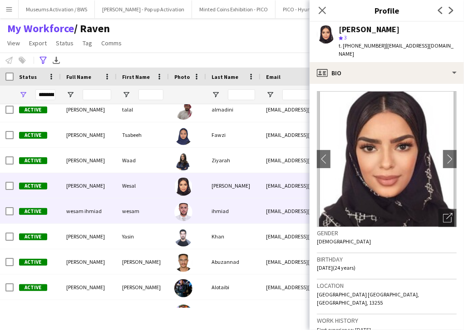
click at [88, 211] on span "wesam ihmiad" at bounding box center [83, 211] width 35 height 7
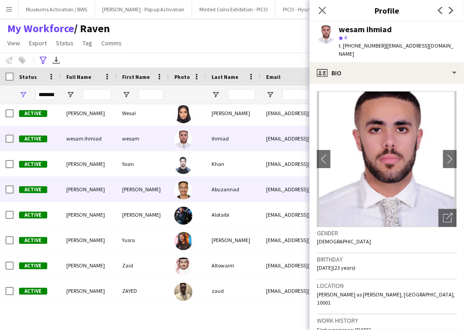
click at [102, 200] on div "[PERSON_NAME]" at bounding box center [89, 189] width 56 height 25
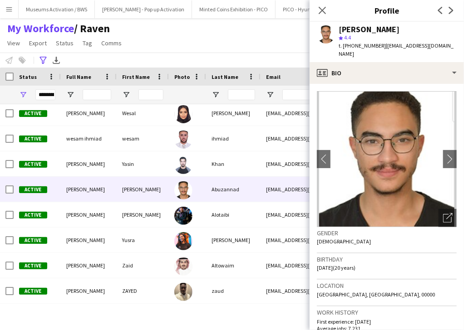
click at [392, 30] on div "[PERSON_NAME]" at bounding box center [368, 29] width 61 height 8
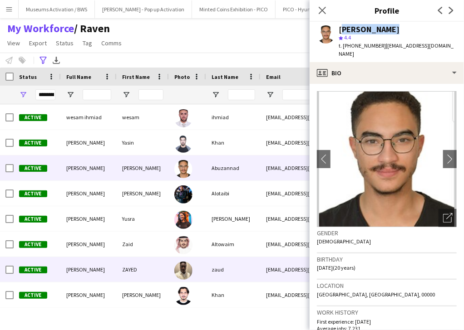
click at [135, 267] on div "ZAYED" at bounding box center [143, 269] width 52 height 25
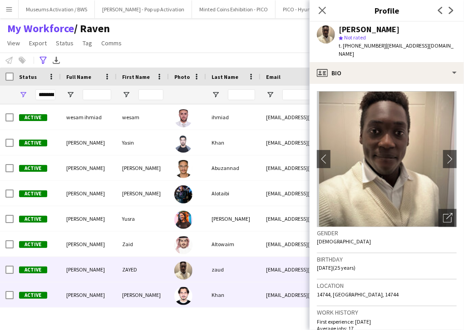
click at [139, 290] on div "[PERSON_NAME]" at bounding box center [143, 295] width 52 height 25
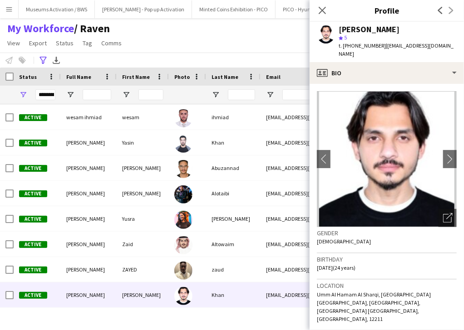
click at [377, 31] on div "[PERSON_NAME]" at bounding box center [368, 29] width 61 height 8
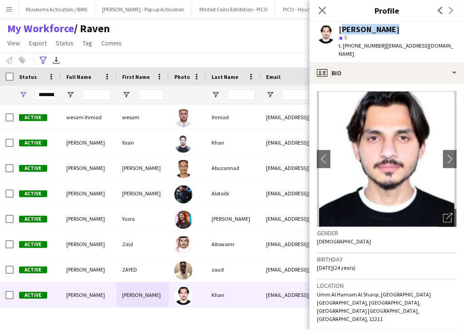
click at [377, 31] on div "[PERSON_NAME]" at bounding box center [368, 29] width 61 height 8
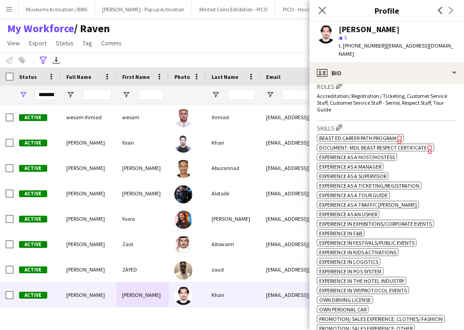
click at [334, 144] on span "Document: MDL Beast Respect Certificate" at bounding box center [373, 147] width 108 height 7
click at [360, 40] on div "star 5" at bounding box center [397, 38] width 118 height 8
click at [360, 45] on span "t. [PHONE_NUMBER]" at bounding box center [361, 45] width 47 height 7
click at [336, 11] on h3 "Profile" at bounding box center [386, 11] width 154 height 12
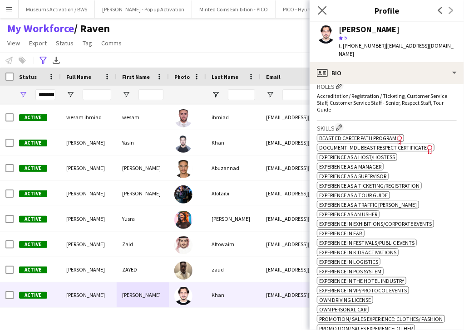
click at [326, 9] on icon "Close pop-in" at bounding box center [322, 10] width 9 height 9
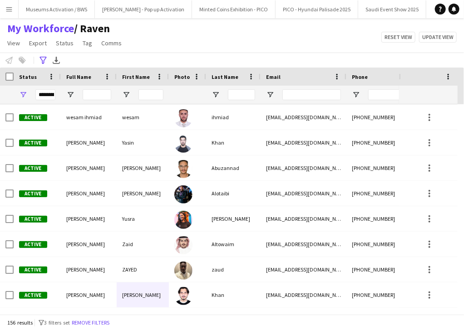
click at [9, 11] on app-icon "Menu" at bounding box center [8, 8] width 7 height 7
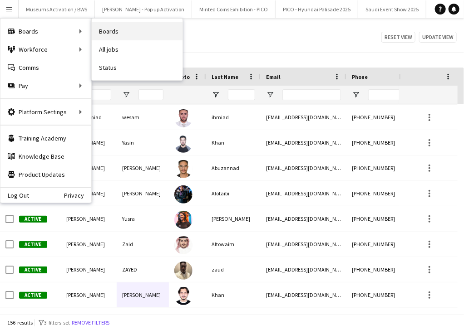
click at [136, 28] on link "Boards" at bounding box center [137, 31] width 91 height 18
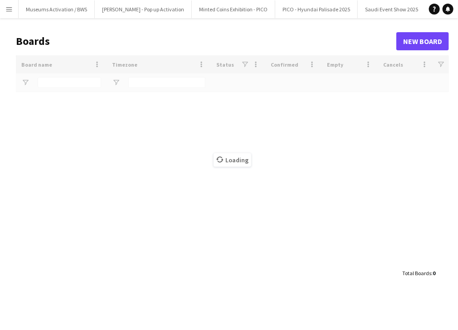
type input "***"
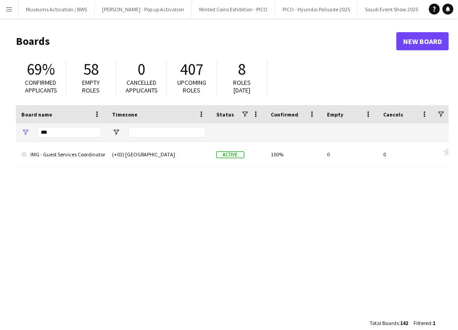
click at [71, 127] on div "***" at bounding box center [70, 132] width 64 height 18
click at [71, 132] on input "***" at bounding box center [70, 132] width 64 height 11
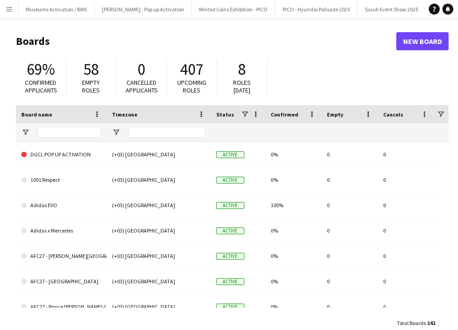
click at [10, 5] on app-icon "Menu" at bounding box center [8, 8] width 7 height 7
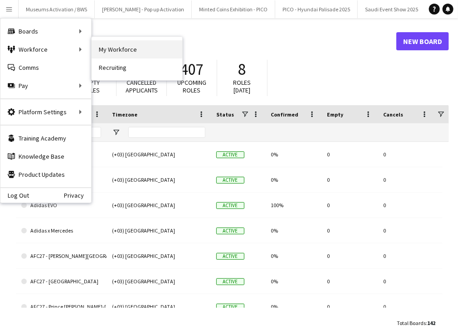
click at [136, 51] on link "My Workforce" at bounding box center [137, 49] width 91 height 18
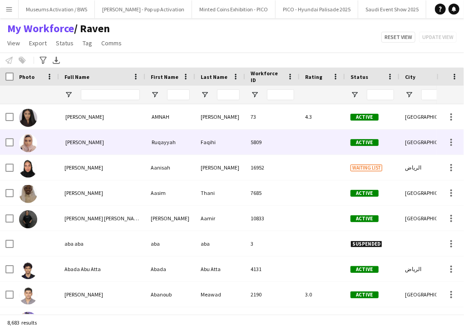
type input "**********"
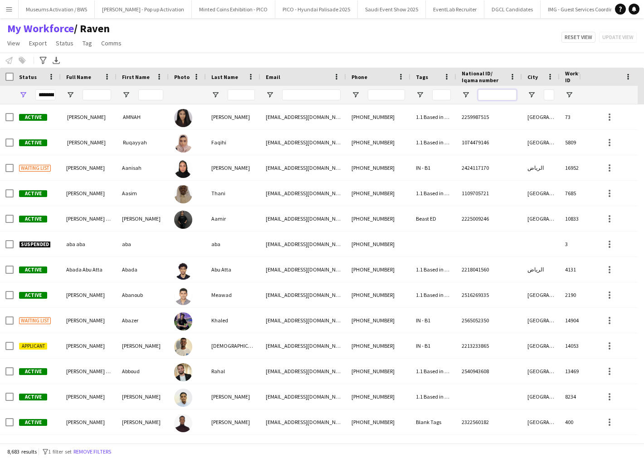
click at [483, 93] on input "National ID/ Iqama number Filter Input" at bounding box center [497, 94] width 39 height 11
paste input "**********"
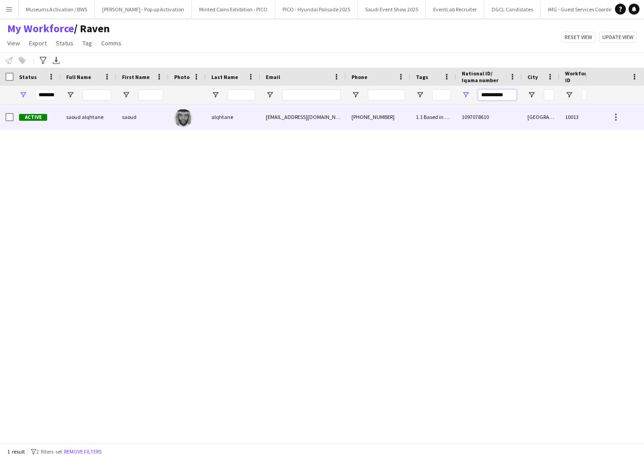
type input "**********"
click at [211, 120] on div "alqhtane" at bounding box center [233, 116] width 54 height 25
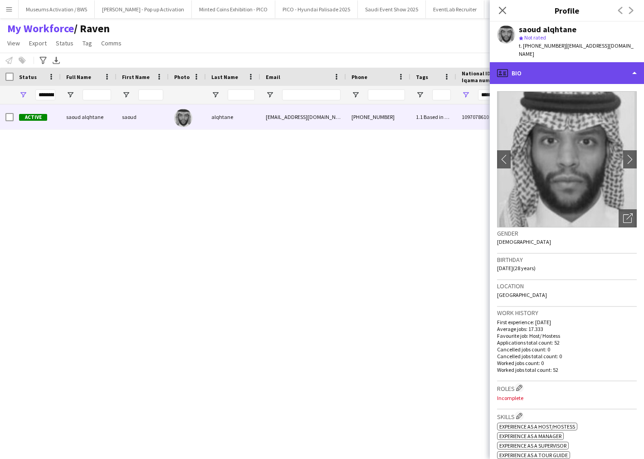
click at [571, 62] on div "profile Bio" at bounding box center [567, 73] width 154 height 22
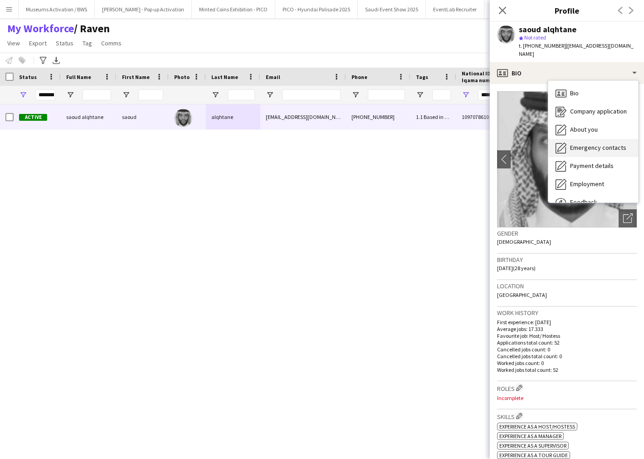
click at [586, 139] on div "Emergency contacts Emergency contacts" at bounding box center [593, 148] width 90 height 18
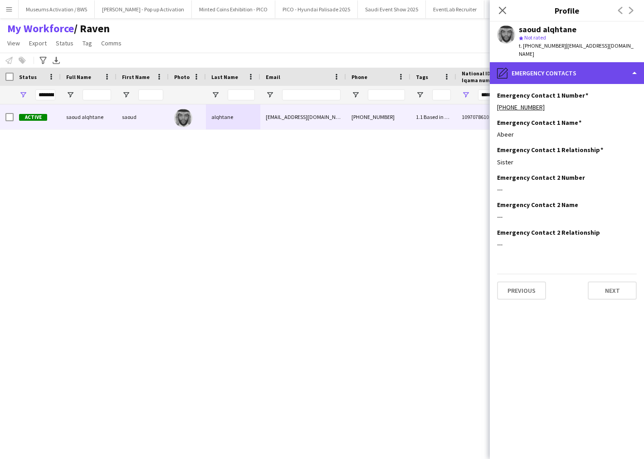
click at [578, 71] on div "pencil4 Emergency contacts" at bounding box center [567, 73] width 154 height 22
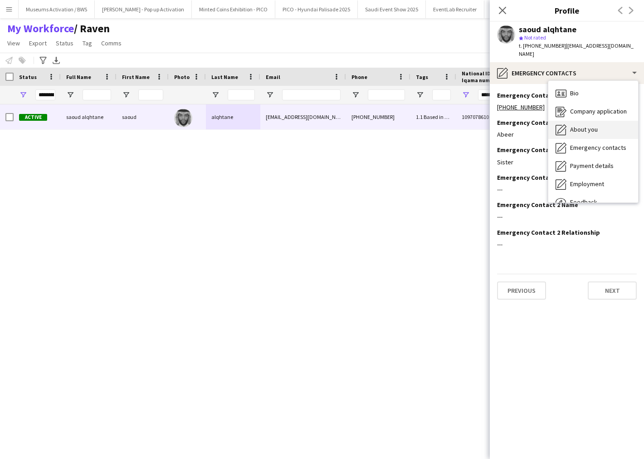
click at [580, 125] on span "About you" at bounding box center [584, 129] width 28 height 8
